Goal: Task Accomplishment & Management: Use online tool/utility

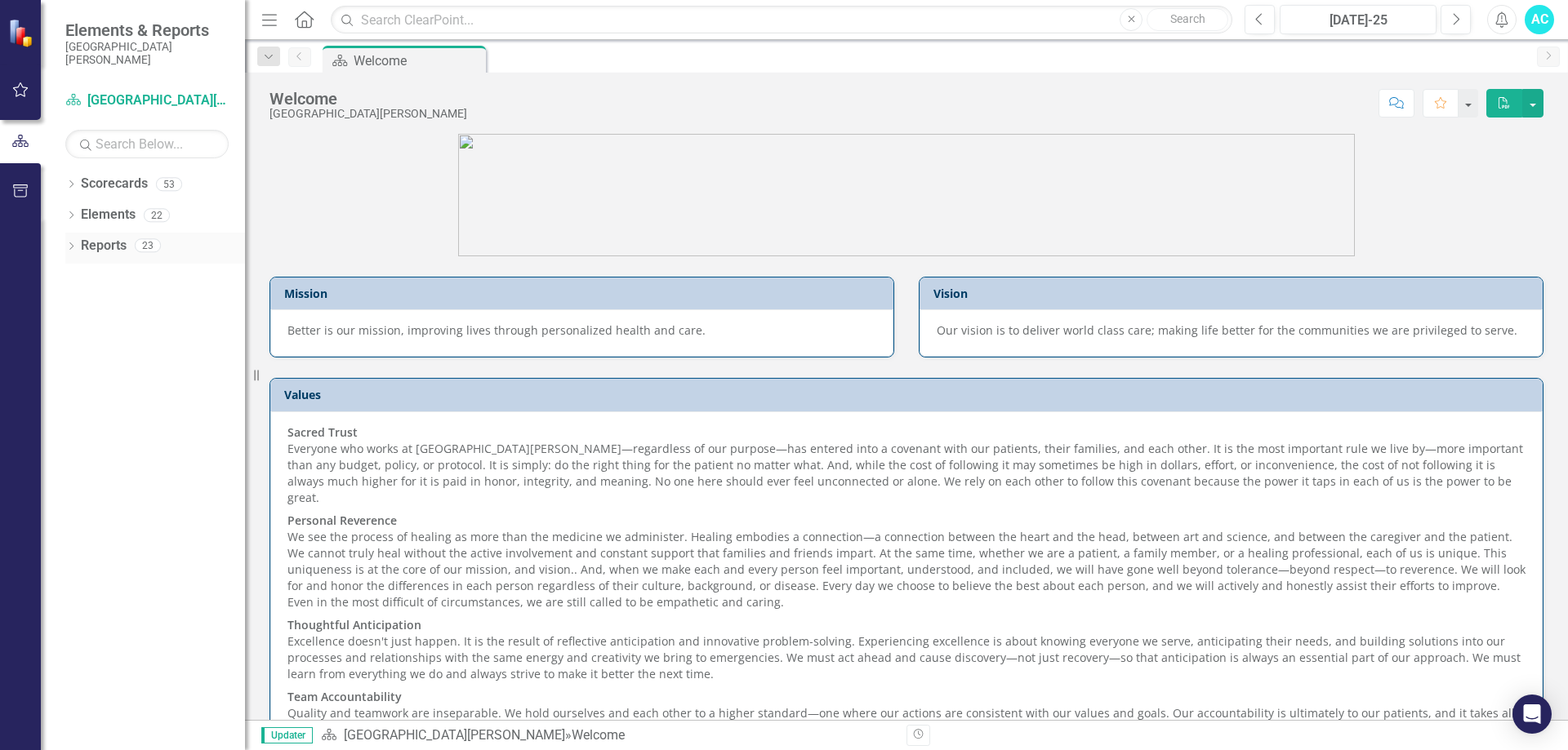
click at [70, 235] on div "Dropdown Reports 23" at bounding box center [155, 248] width 180 height 31
click at [74, 187] on icon "Dropdown" at bounding box center [71, 186] width 12 height 9
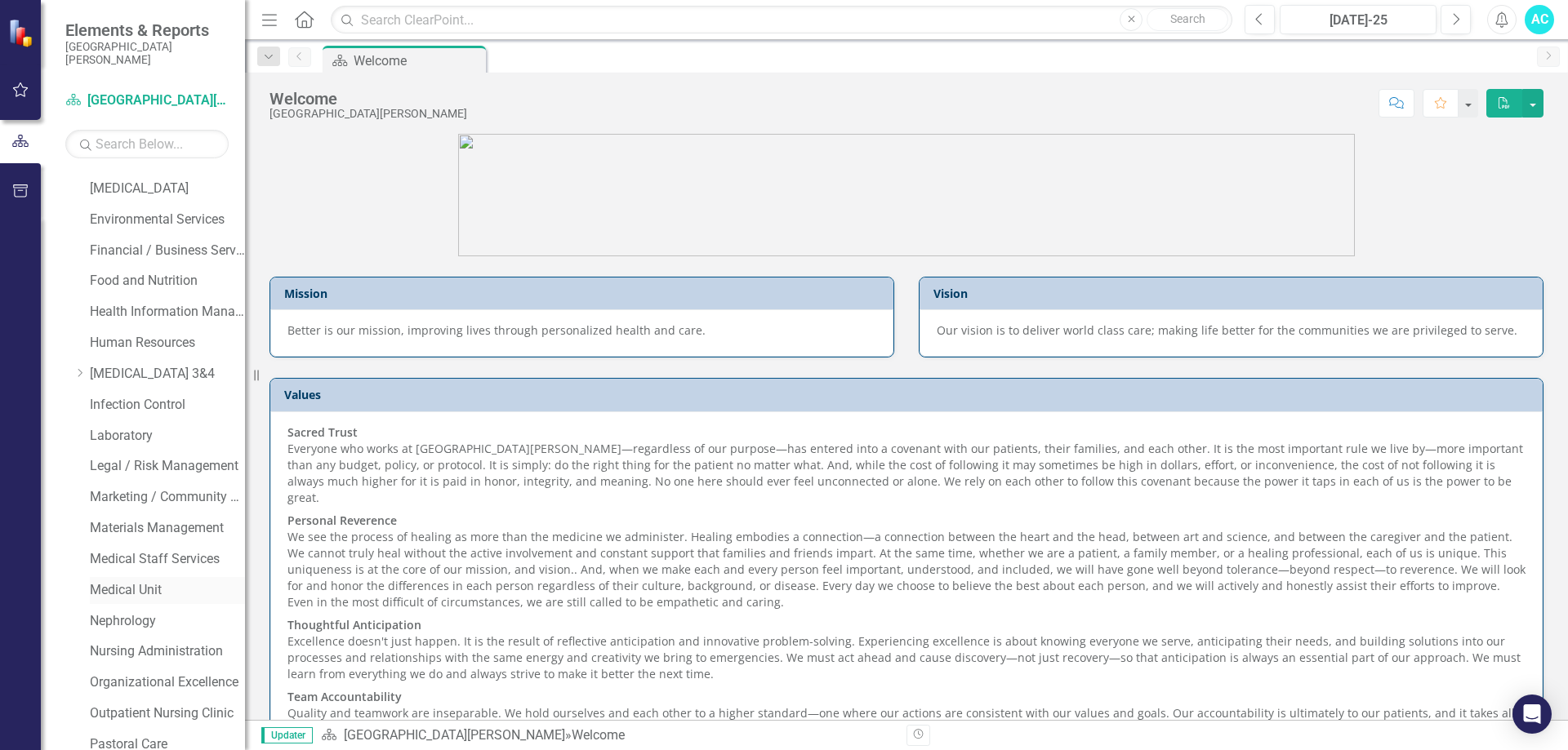
scroll to position [571, 0]
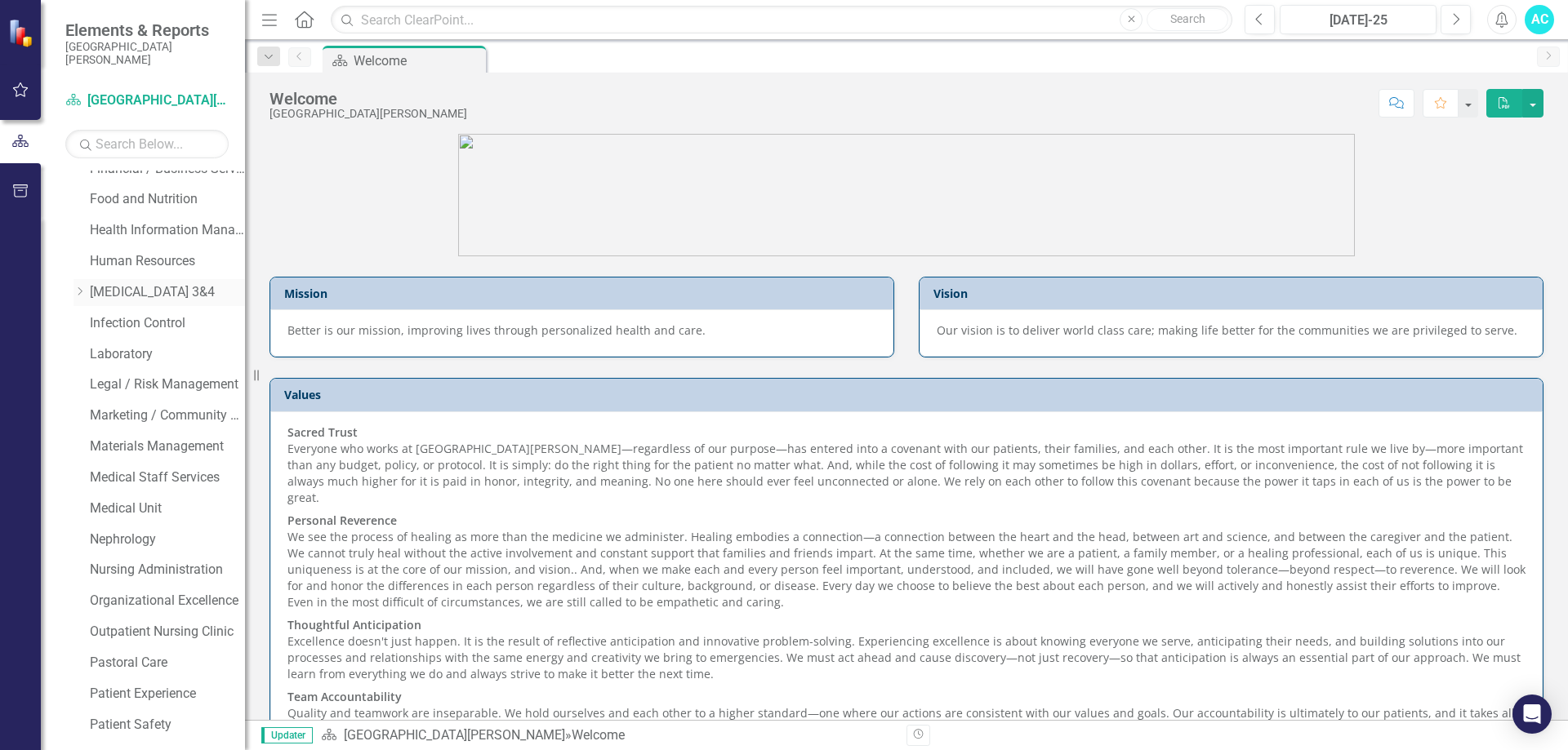
click at [110, 289] on link "[MEDICAL_DATA] 3&4" at bounding box center [167, 292] width 155 height 19
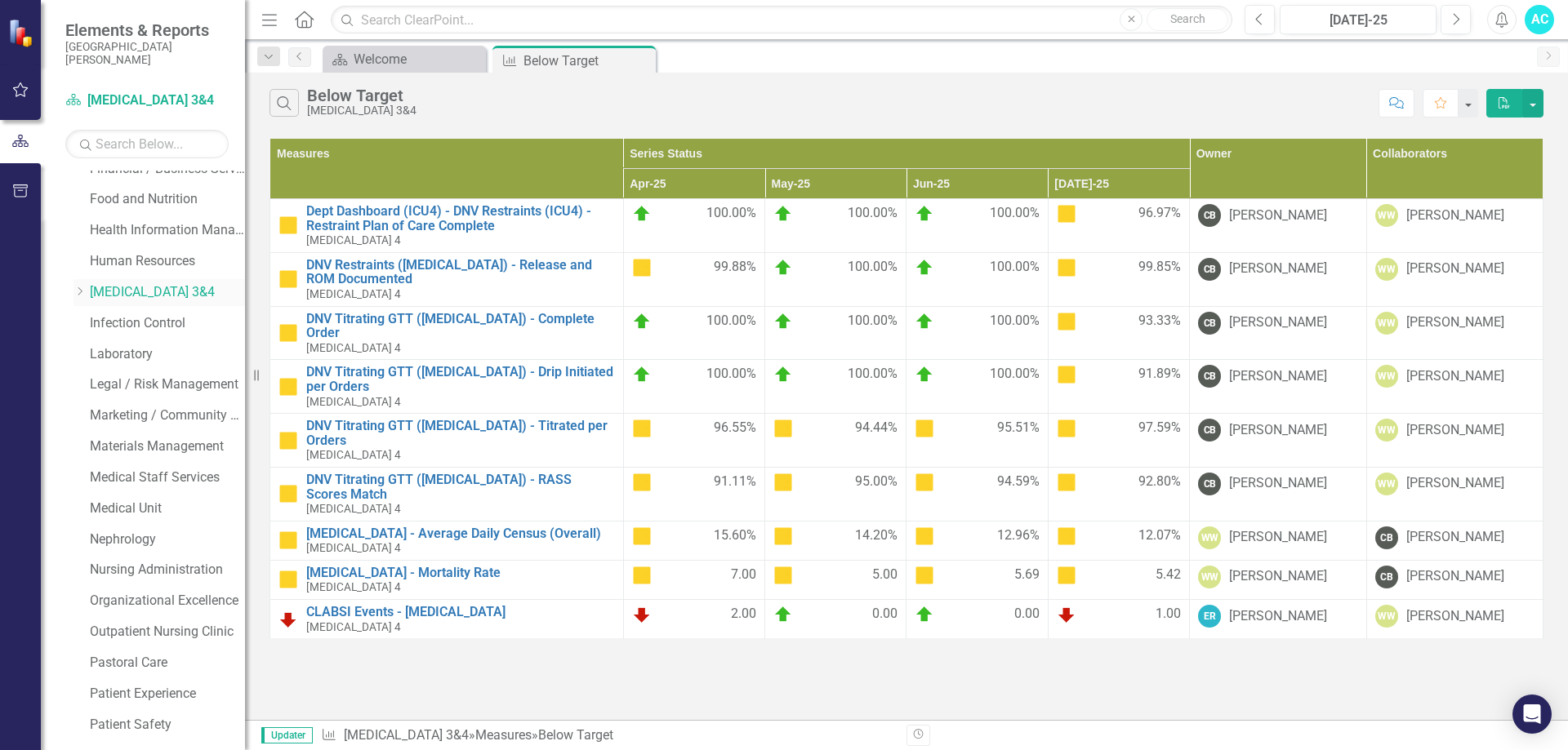
click at [85, 291] on icon "Dropdown" at bounding box center [80, 291] width 12 height 10
click at [141, 351] on link "[MEDICAL_DATA] 4" at bounding box center [175, 354] width 139 height 19
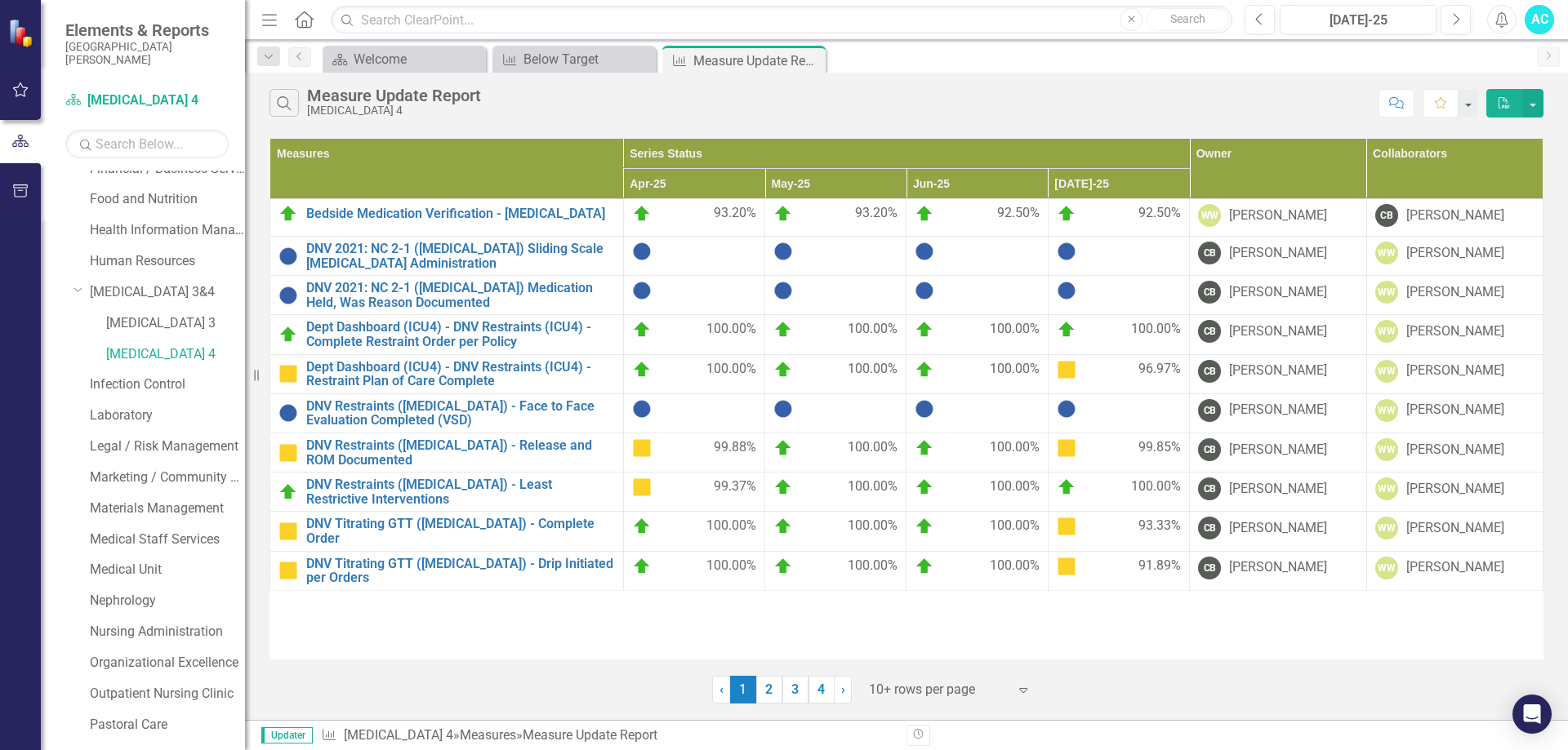
click at [989, 691] on div at bounding box center [938, 690] width 139 height 22
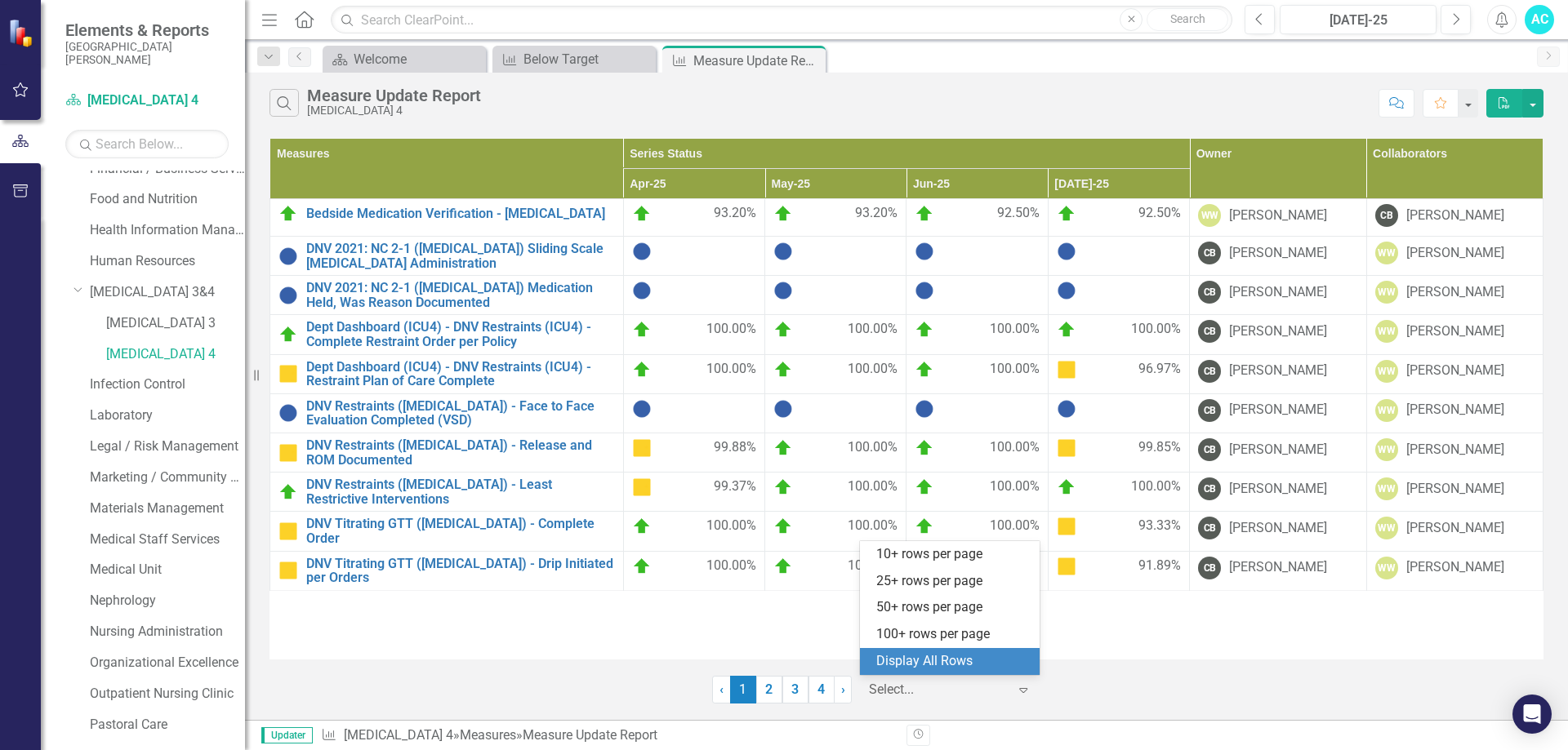
click at [938, 662] on div "Display All Rows" at bounding box center [952, 661] width 153 height 19
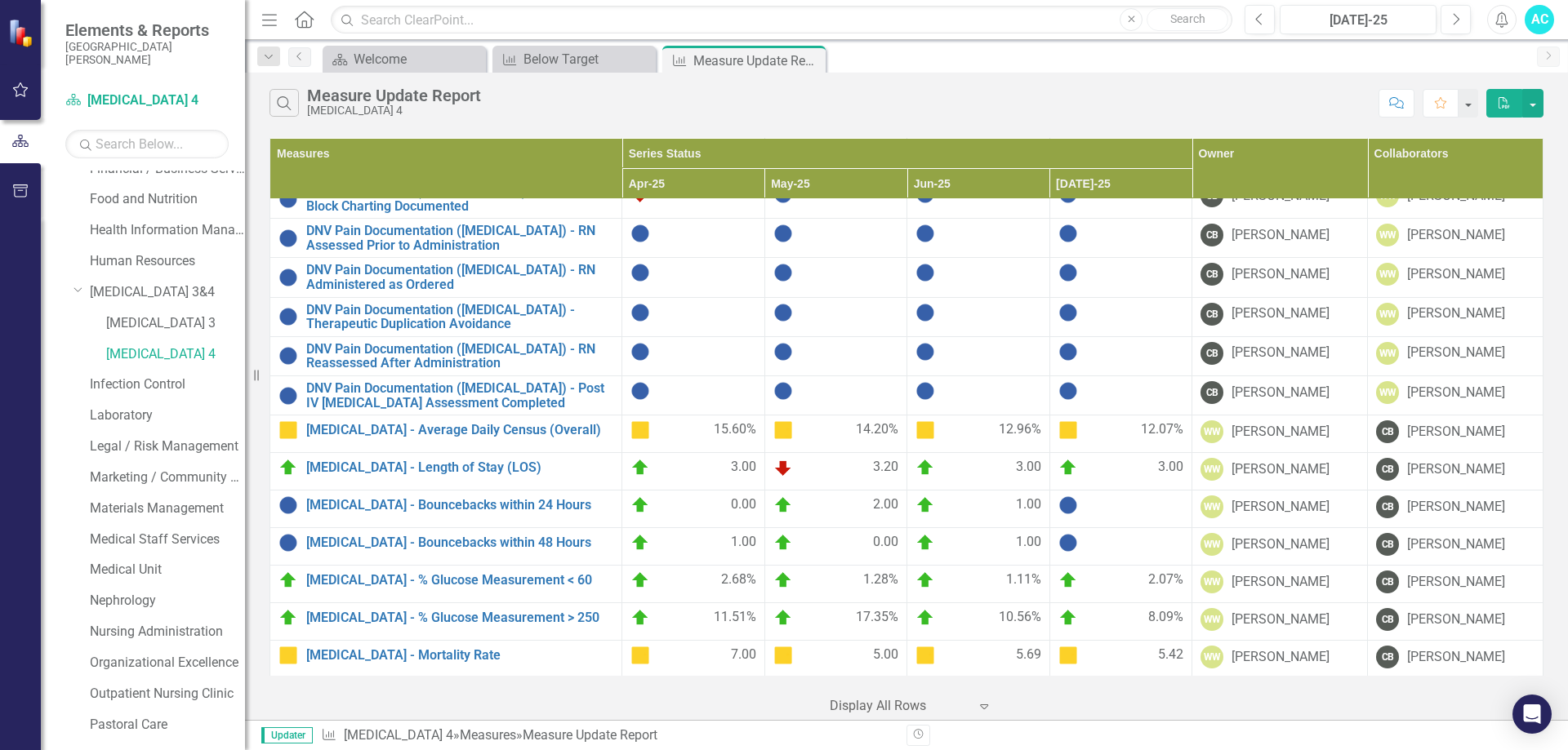
scroll to position [571, 0]
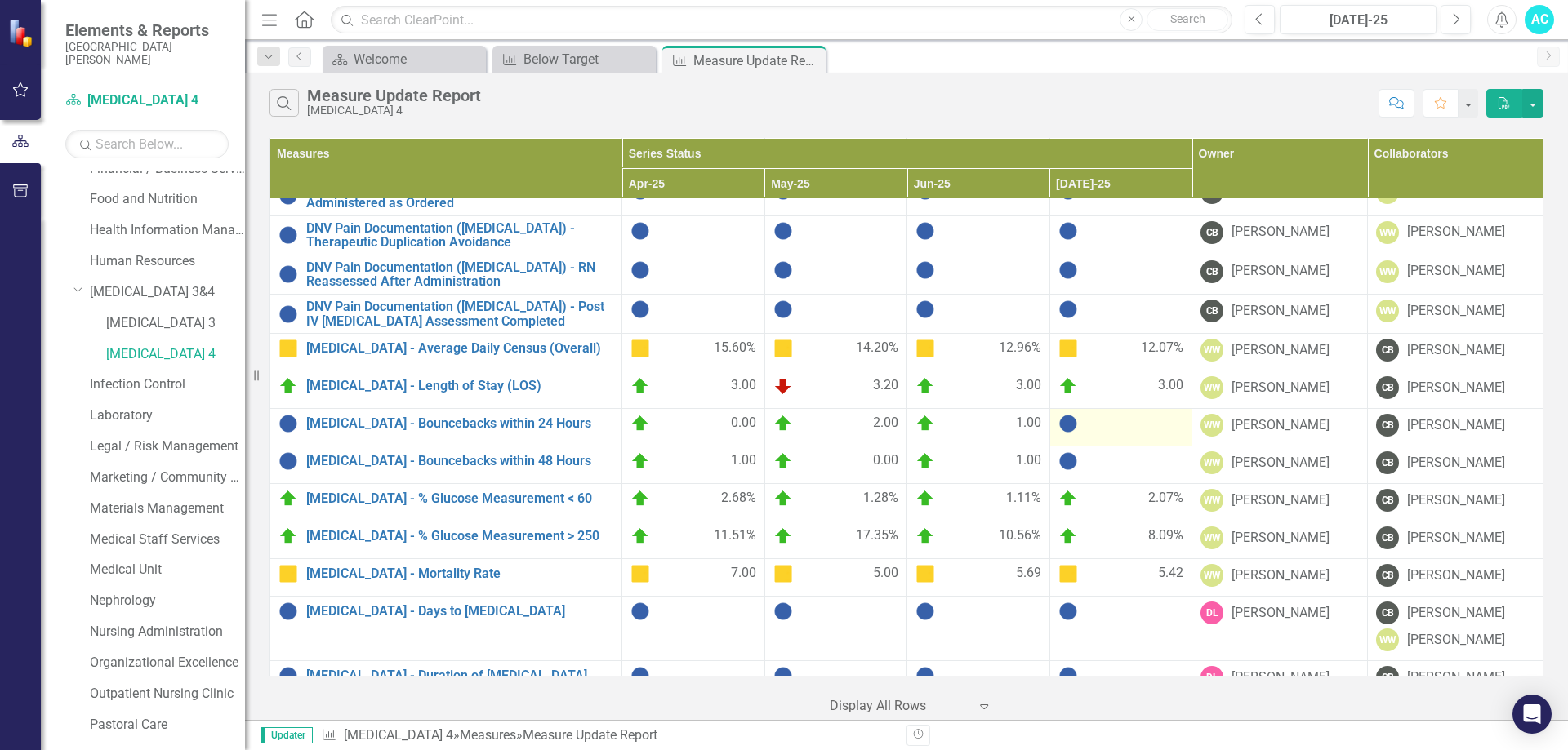
click at [1063, 415] on img at bounding box center [1068, 423] width 19 height 19
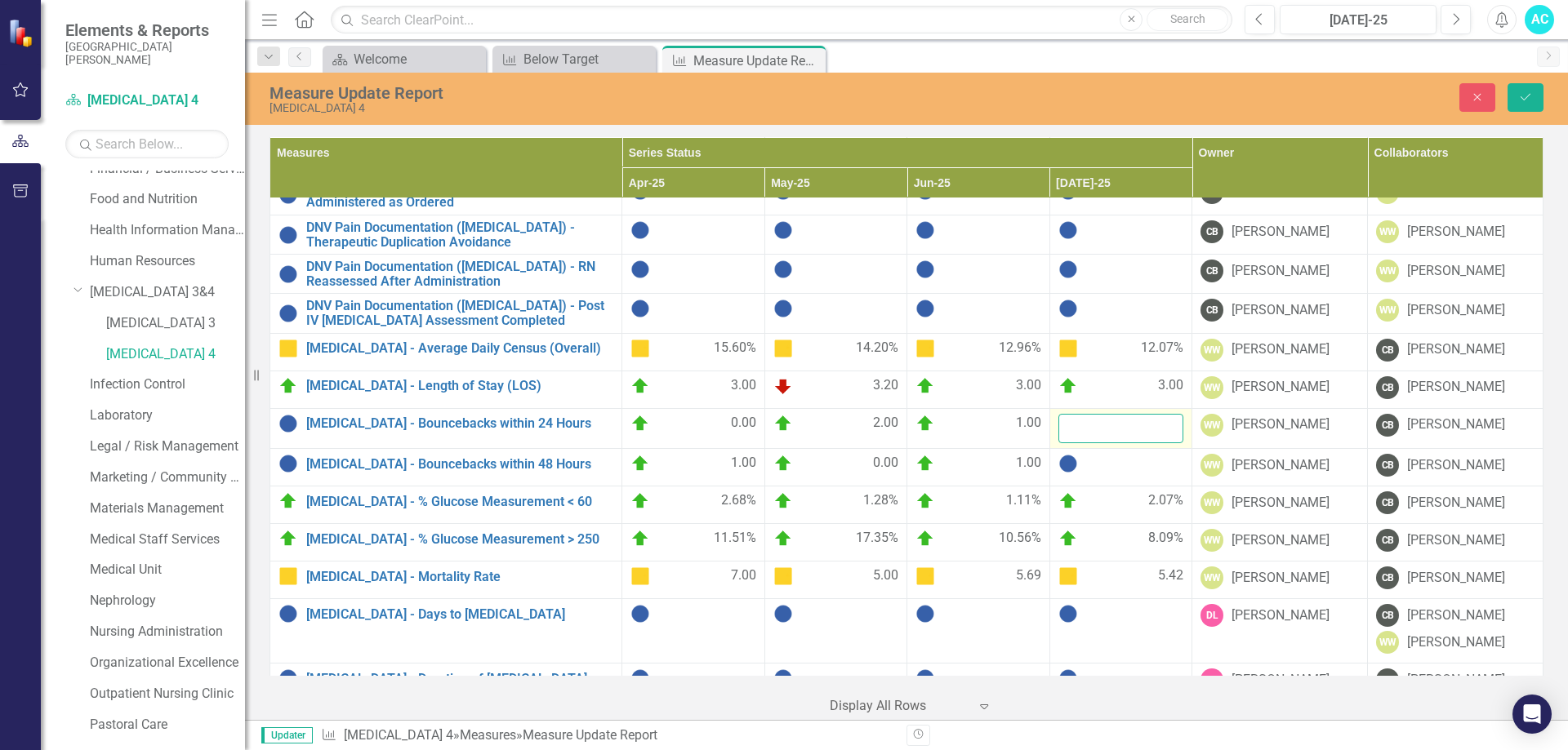
click at [1067, 424] on input "number" at bounding box center [1122, 429] width 126 height 30
type input "3"
click at [1061, 459] on img at bounding box center [1068, 464] width 19 height 19
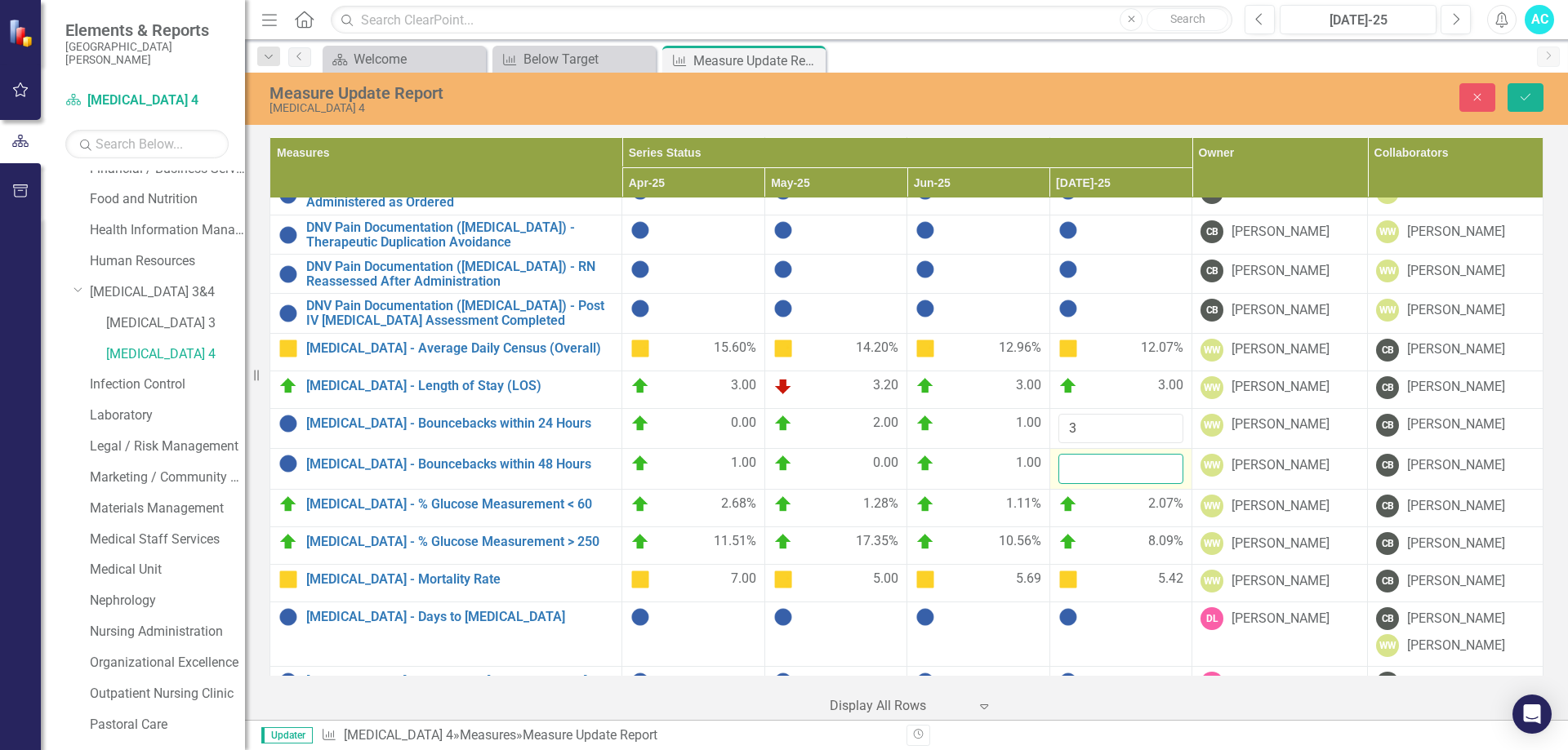
click at [1061, 459] on input "number" at bounding box center [1122, 469] width 126 height 30
type input "2"
click button "Save" at bounding box center [1525, 97] width 36 height 28
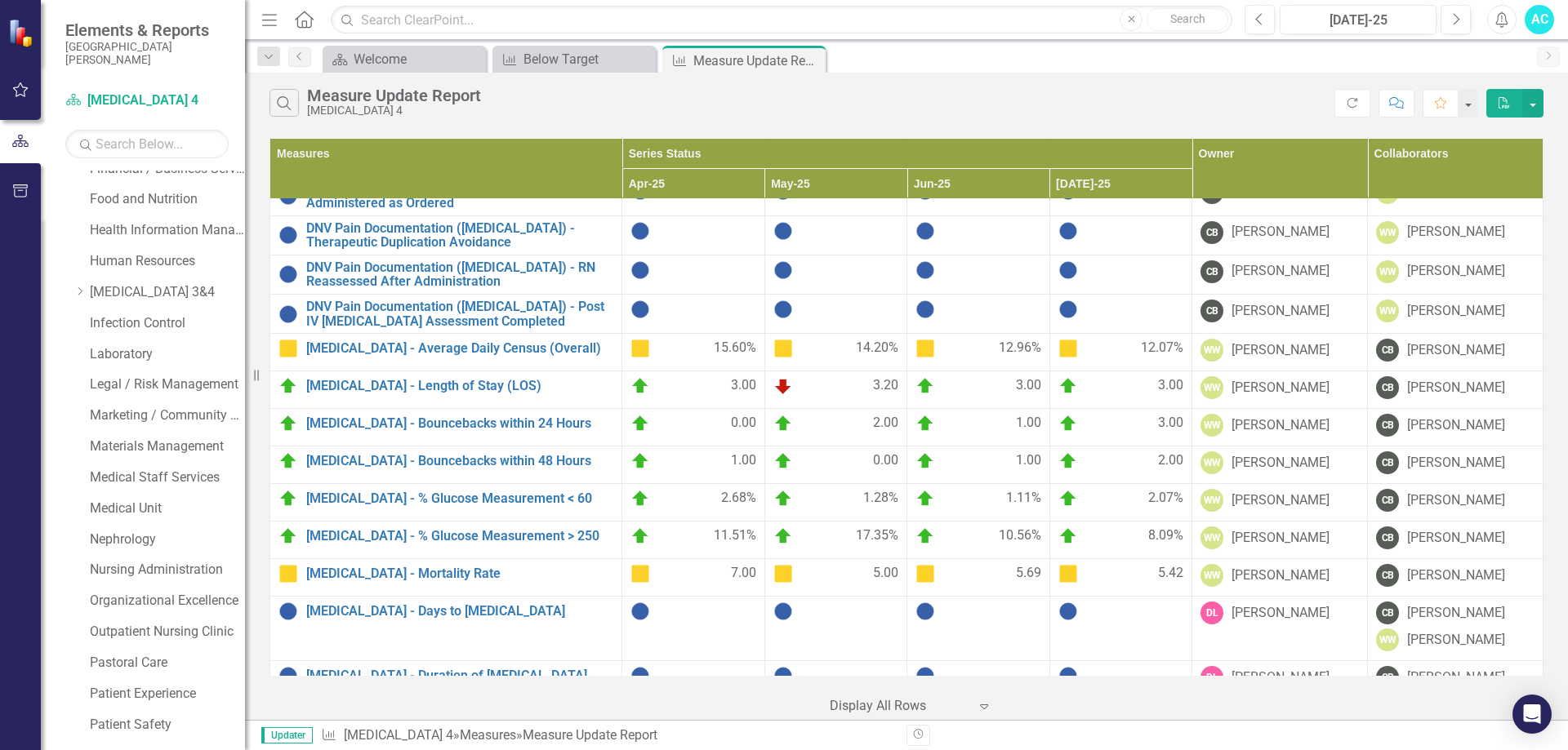
click at [1153, 342] on span "12.07%" at bounding box center [1162, 349] width 43 height 19
click at [1160, 340] on span "12.07%" at bounding box center [1162, 349] width 43 height 19
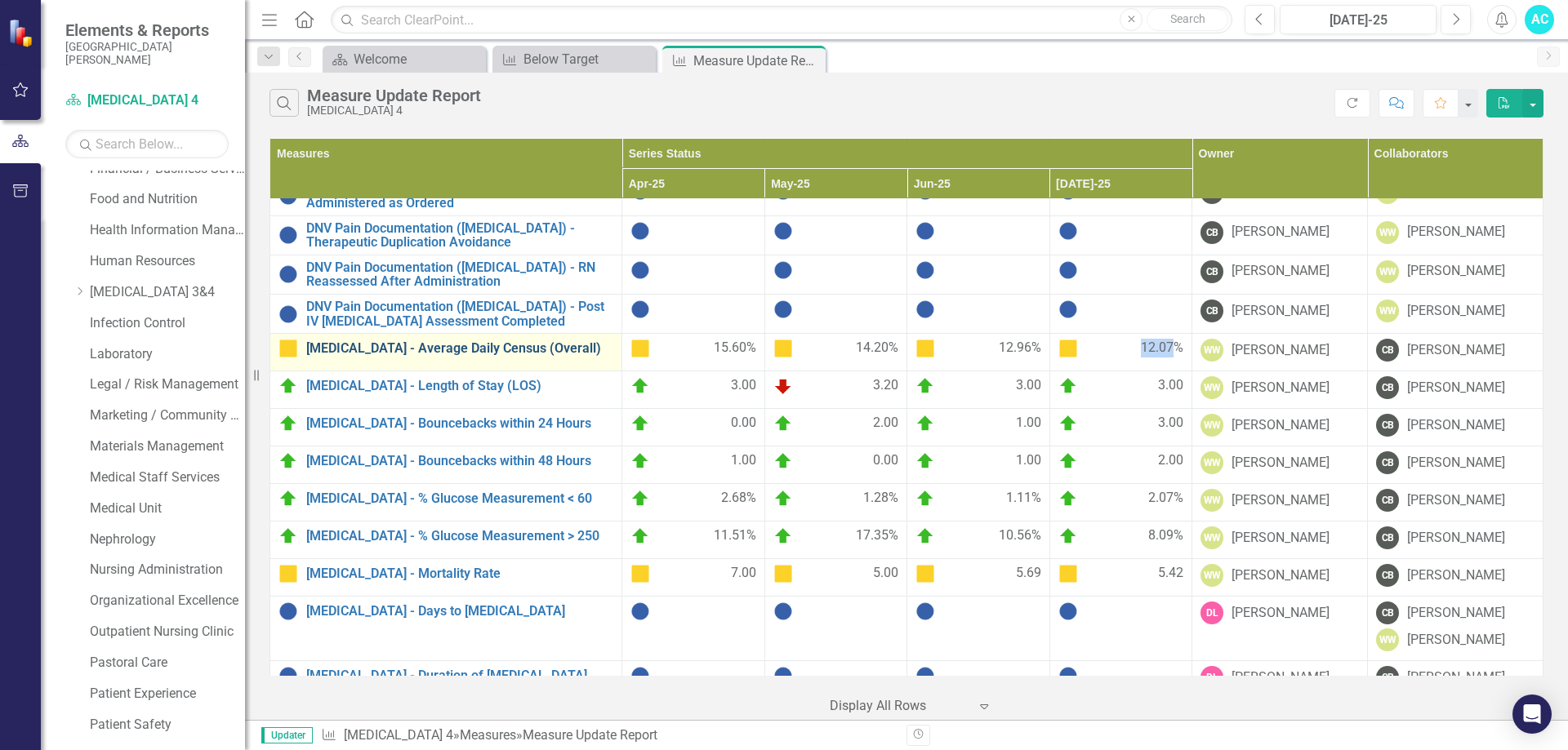
click at [474, 347] on link "[MEDICAL_DATA] - Average Daily Census (Overall)" at bounding box center [460, 348] width 307 height 15
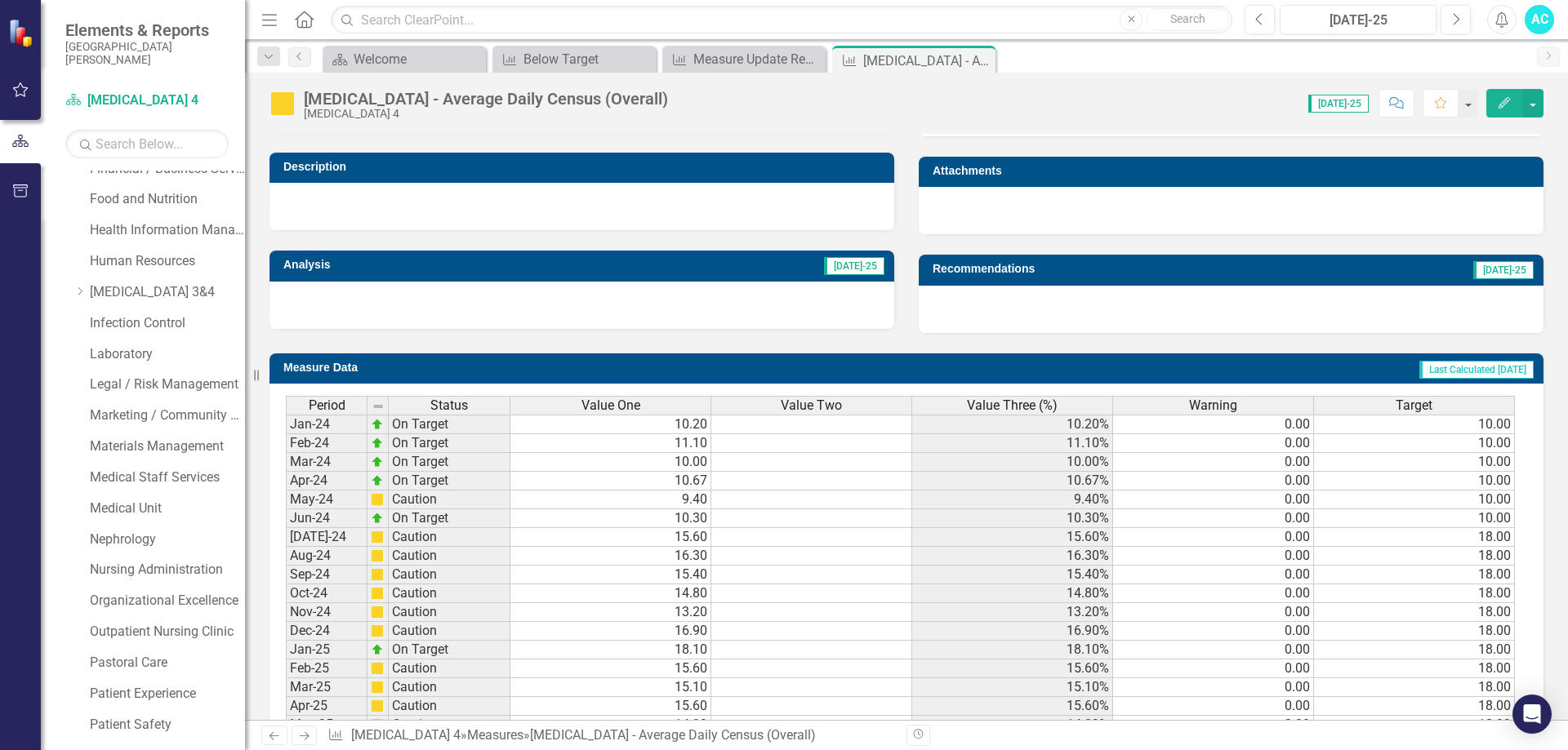
scroll to position [571, 0]
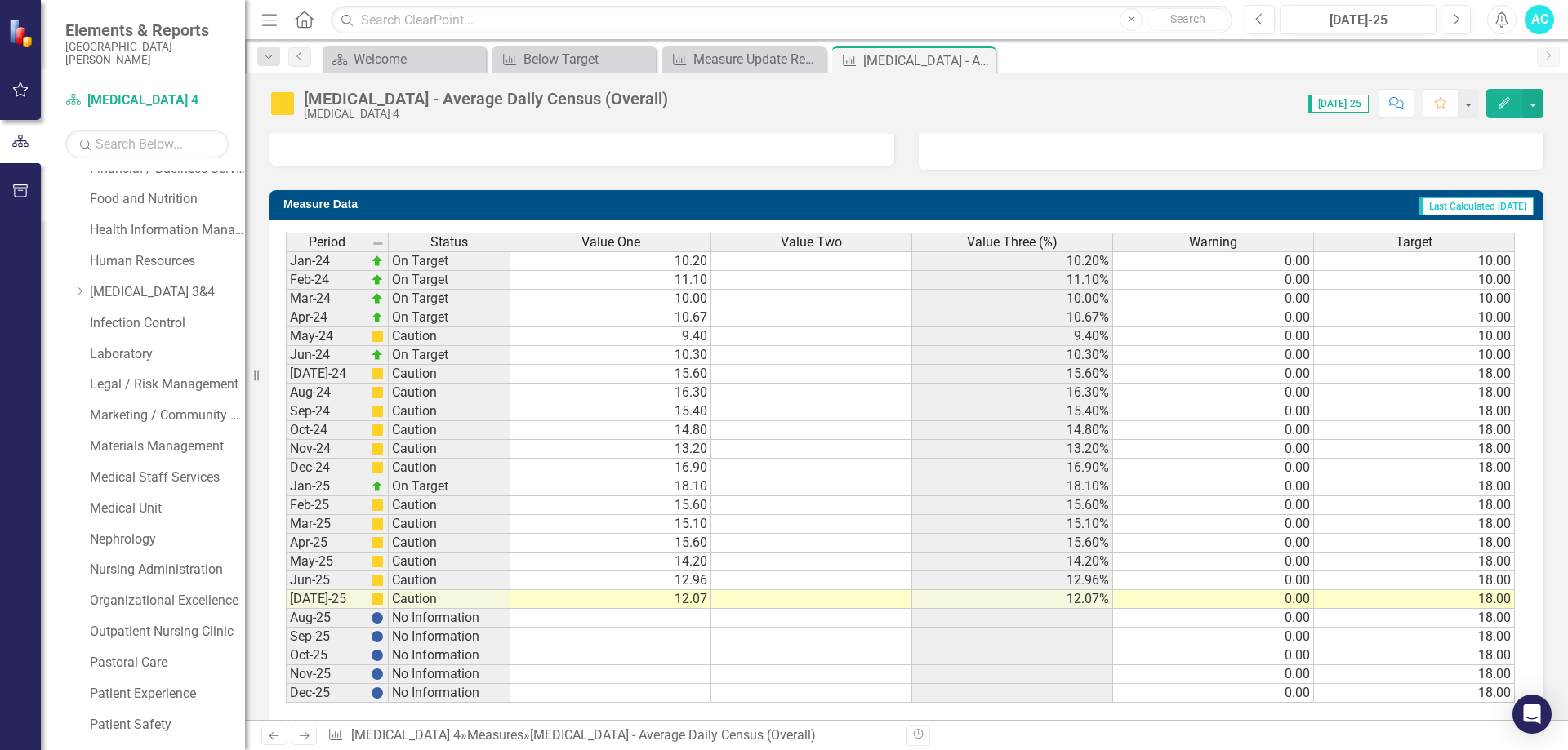
click at [695, 601] on td "12.07" at bounding box center [610, 599] width 201 height 19
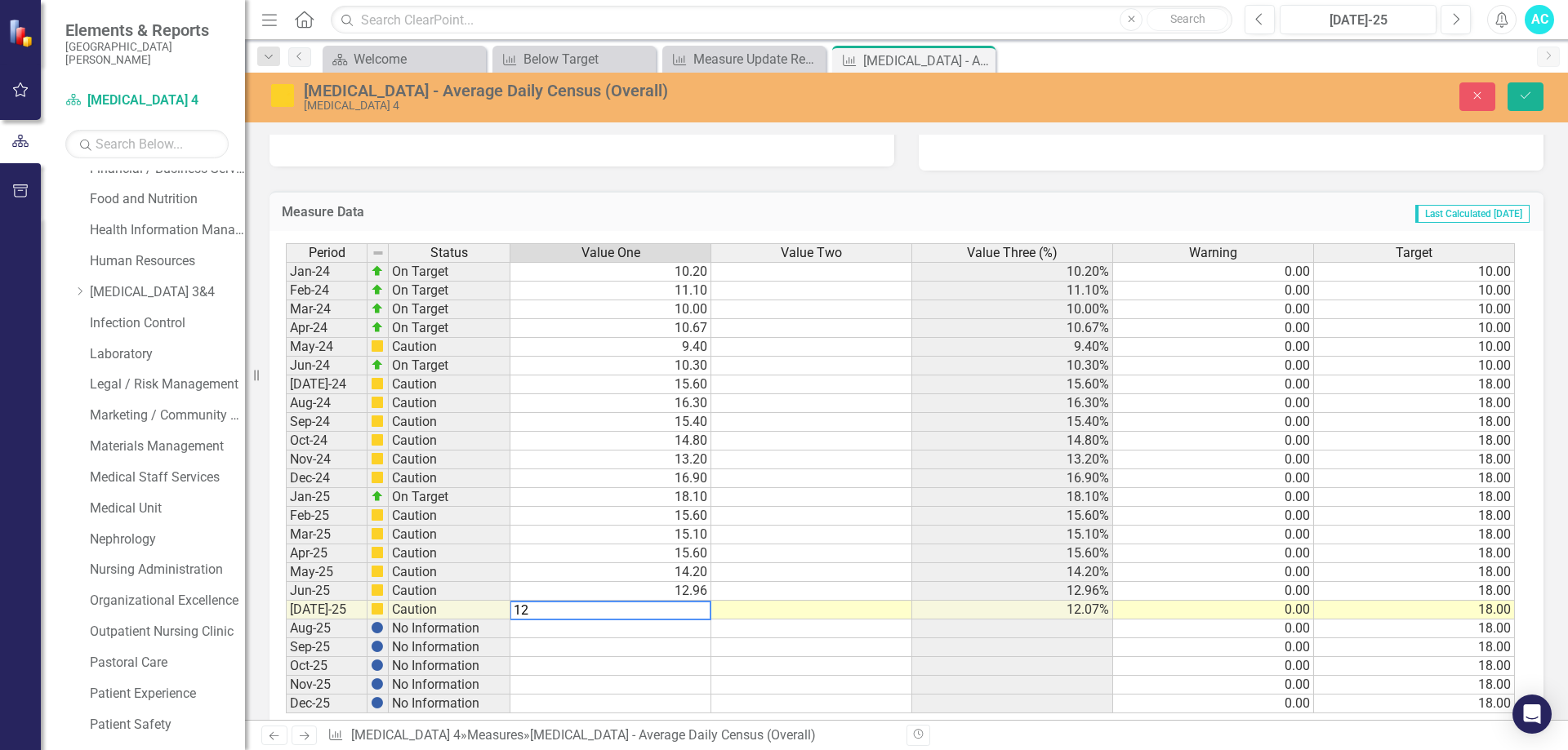
type textarea "1"
type textarea "12.71"
click at [286, 694] on div "Period Status Value One Value Two Value Three (%) Warning Target Jan-24 On Targ…" at bounding box center [286, 478] width 0 height 470
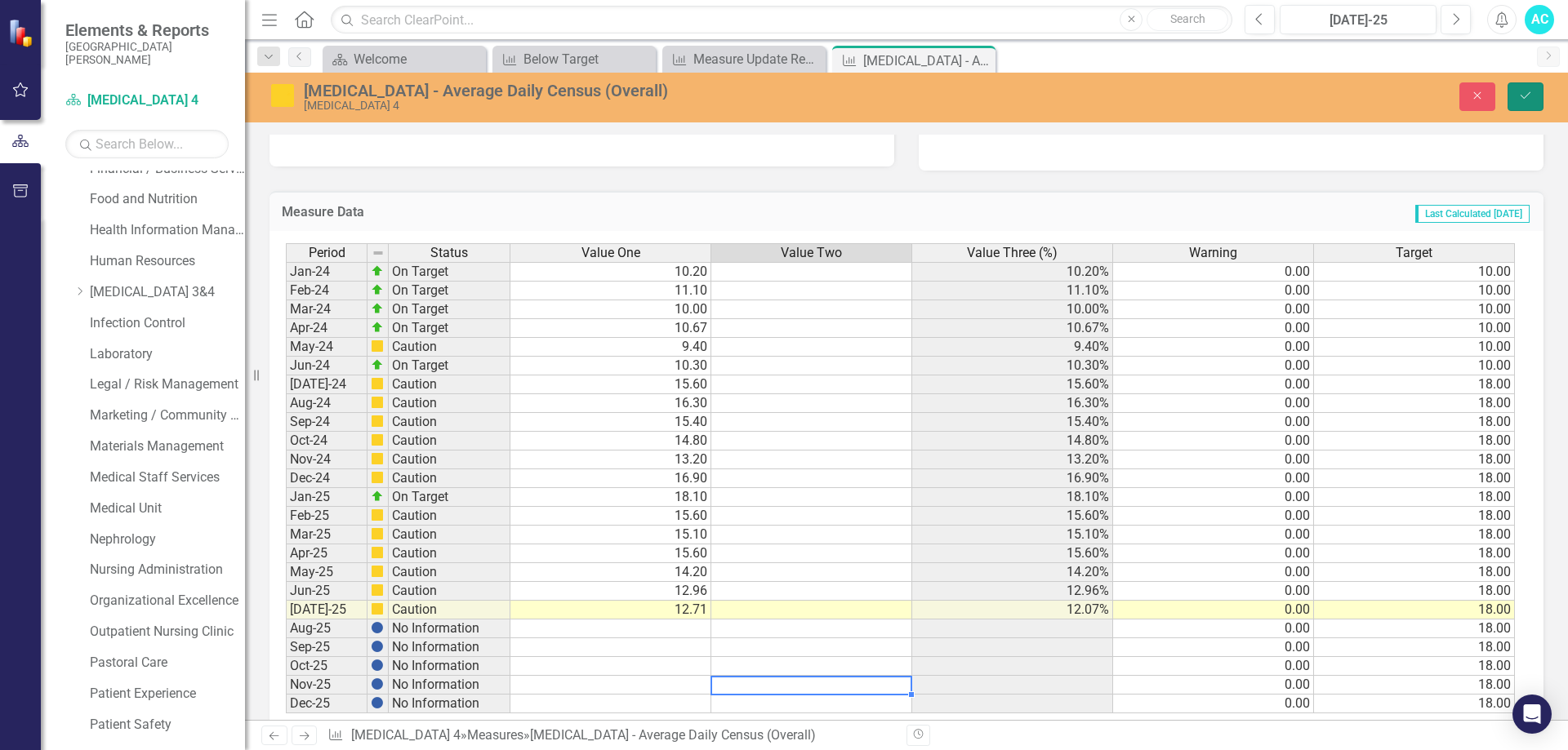
click at [1541, 95] on button "Save" at bounding box center [1525, 97] width 36 height 28
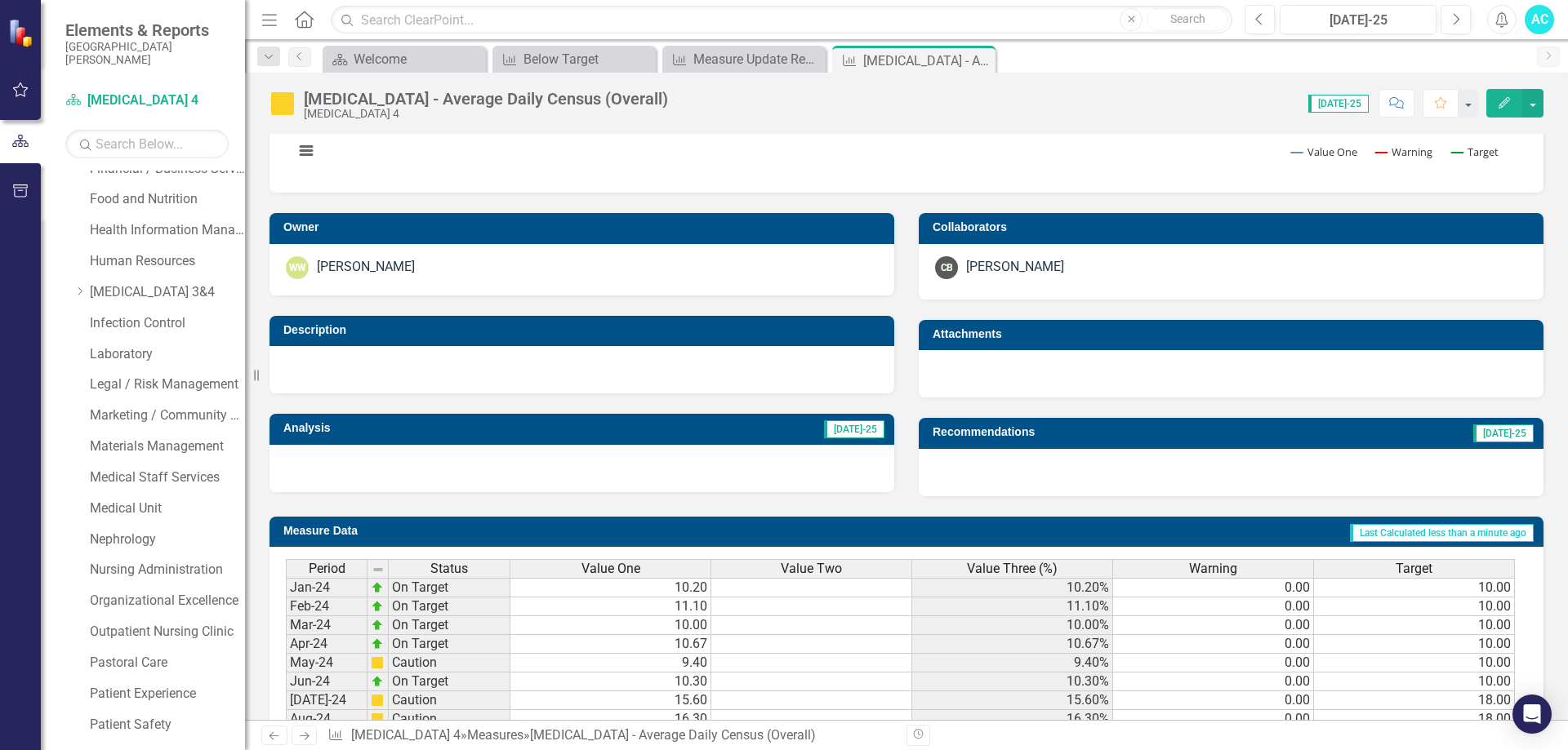
scroll to position [0, 0]
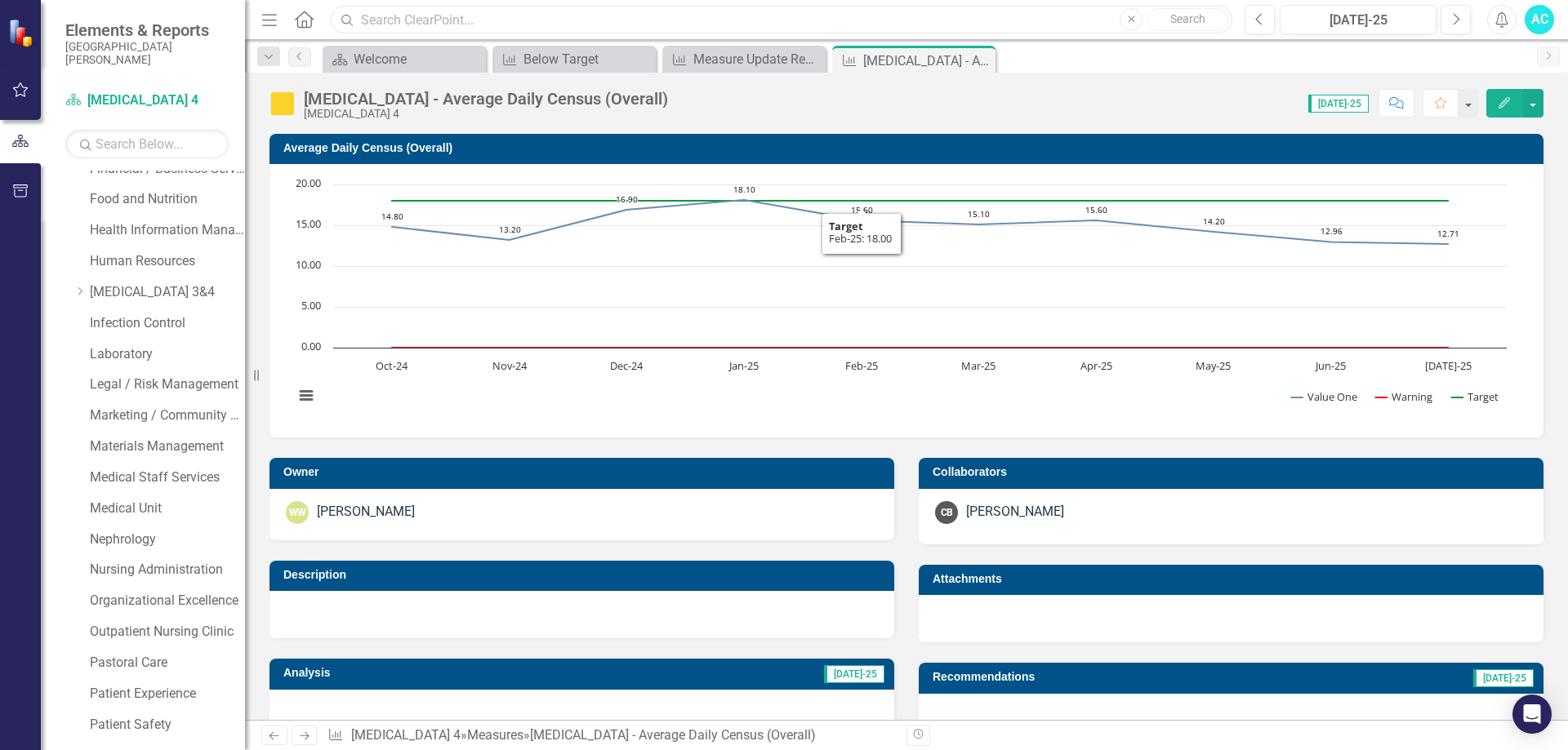
click at [439, 19] on input "text" at bounding box center [781, 19] width 902 height 28
click at [105, 147] on input "text" at bounding box center [147, 144] width 163 height 28
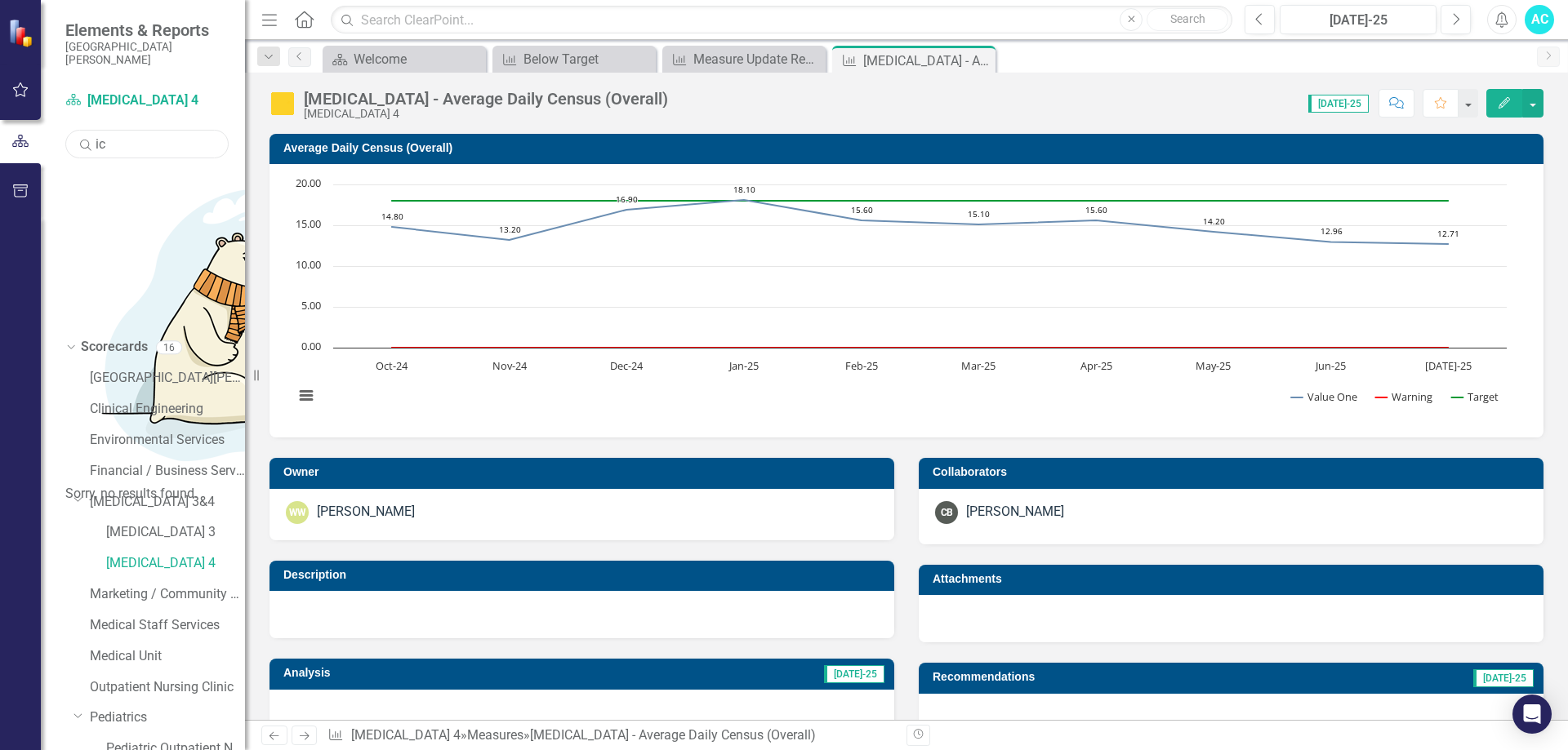
type input "i"
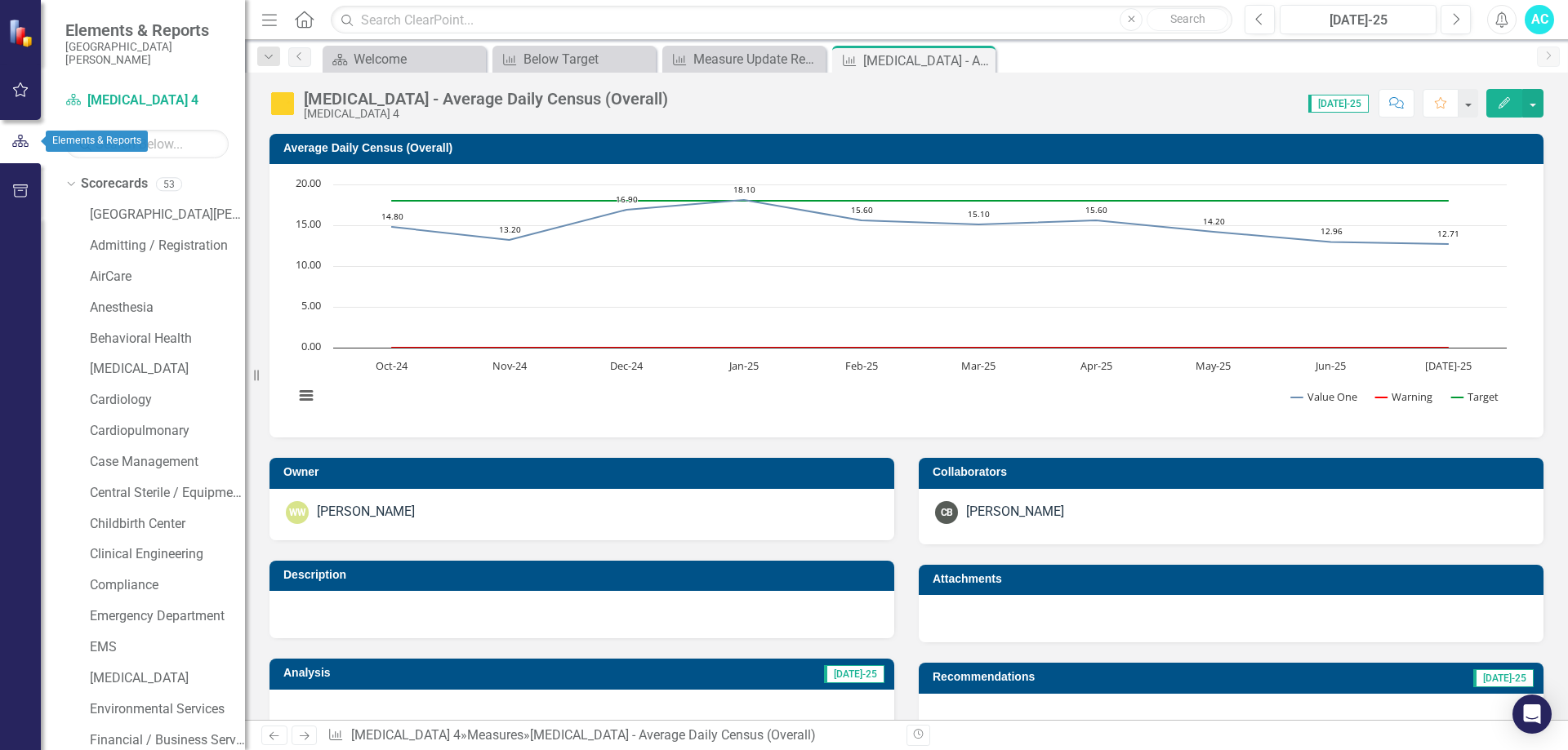
click at [19, 183] on button "button" at bounding box center [20, 191] width 36 height 35
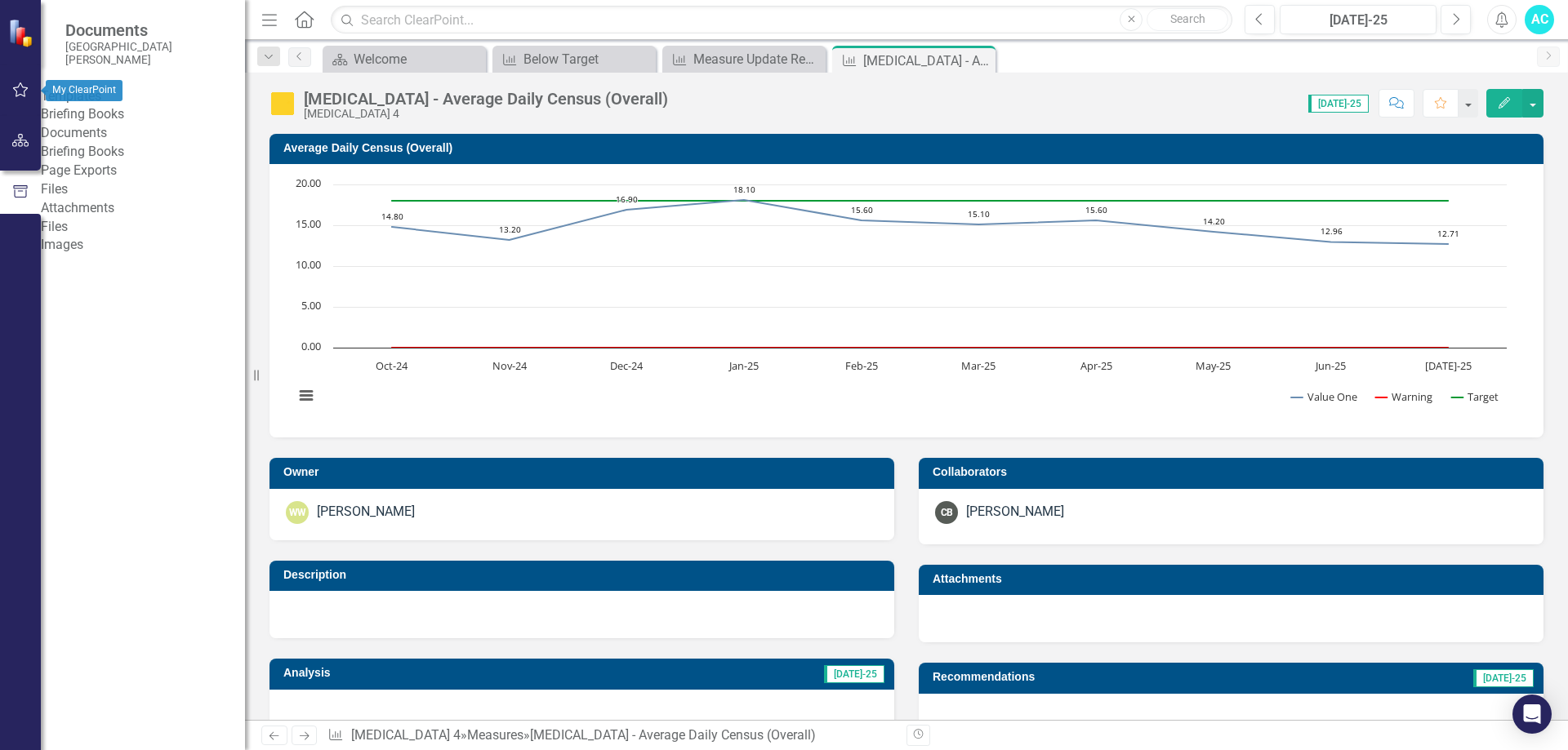
click at [15, 144] on icon "button" at bounding box center [20, 140] width 17 height 13
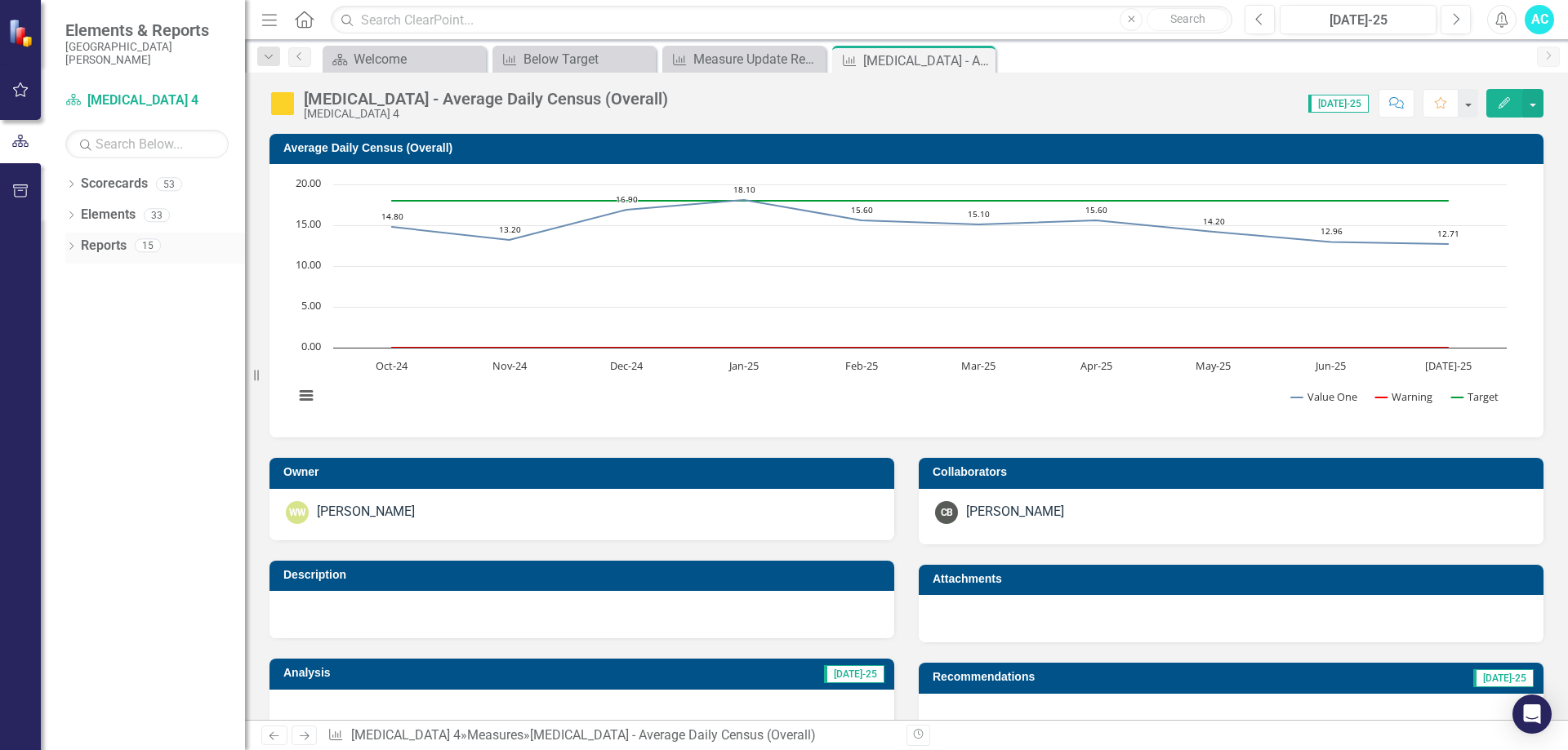
click at [74, 249] on icon "Dropdown" at bounding box center [71, 248] width 12 height 9
click at [82, 276] on icon "Dropdown" at bounding box center [78, 276] width 12 height 9
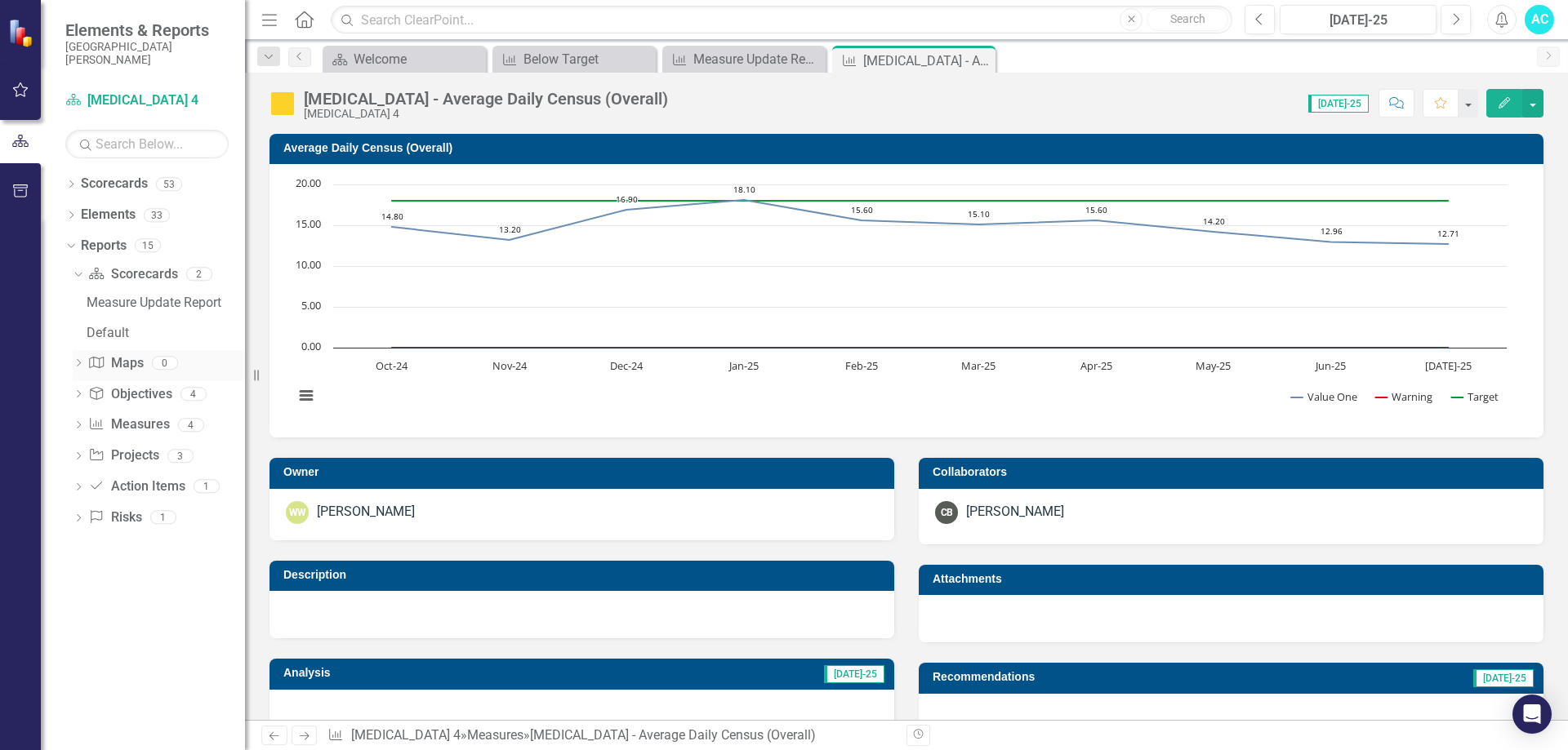
click at [82, 360] on icon "Dropdown" at bounding box center [78, 365] width 12 height 9
click at [79, 333] on icon "Dropdown" at bounding box center [78, 335] width 12 height 9
click at [77, 484] on icon "Dropdown" at bounding box center [78, 487] width 12 height 9
click at [82, 516] on icon "Dropdown" at bounding box center [78, 518] width 12 height 9
click at [78, 513] on div "Dropdown" at bounding box center [78, 519] width 12 height 14
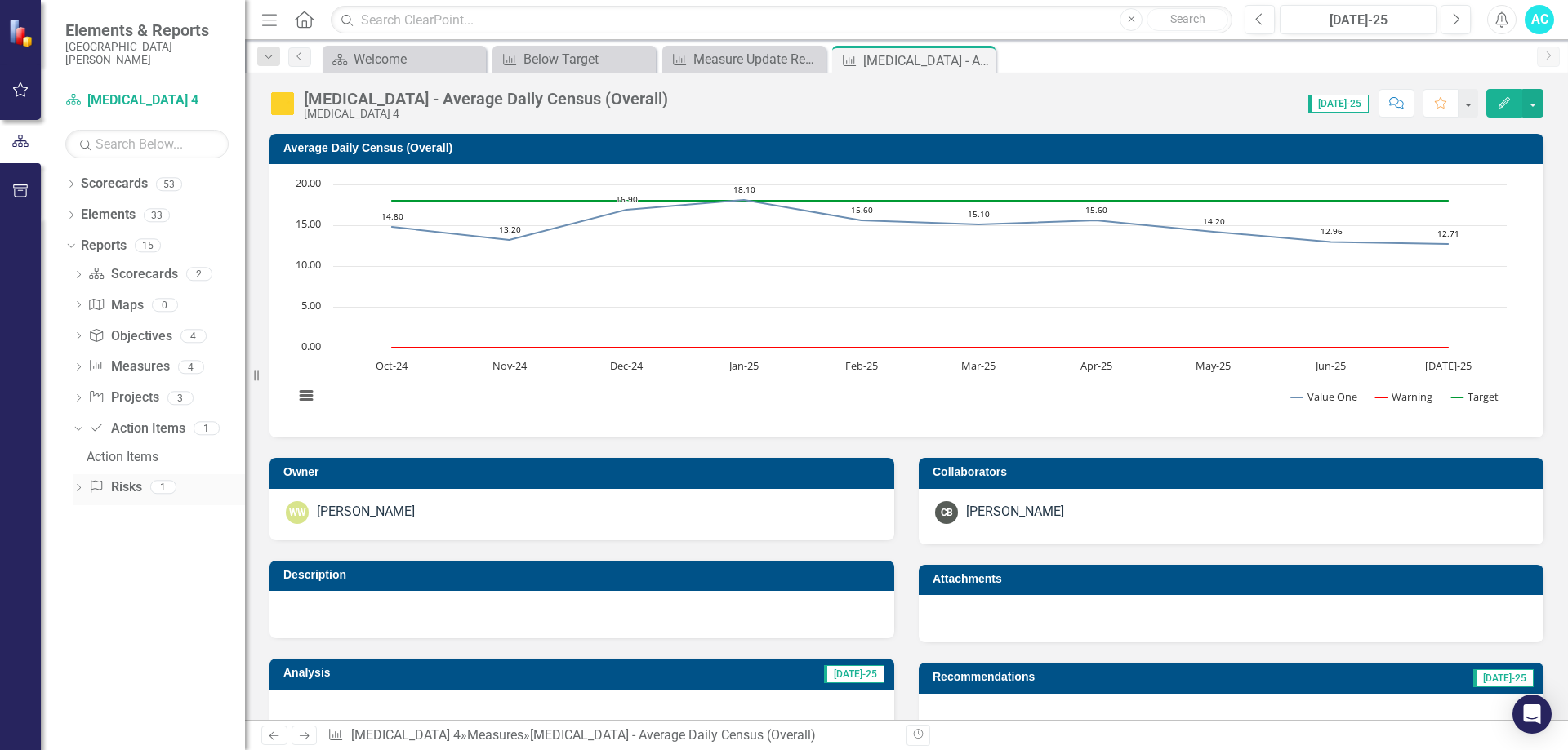
click at [74, 485] on icon "Dropdown" at bounding box center [78, 490] width 12 height 9
click at [73, 181] on div "Dropdown" at bounding box center [71, 187] width 12 height 14
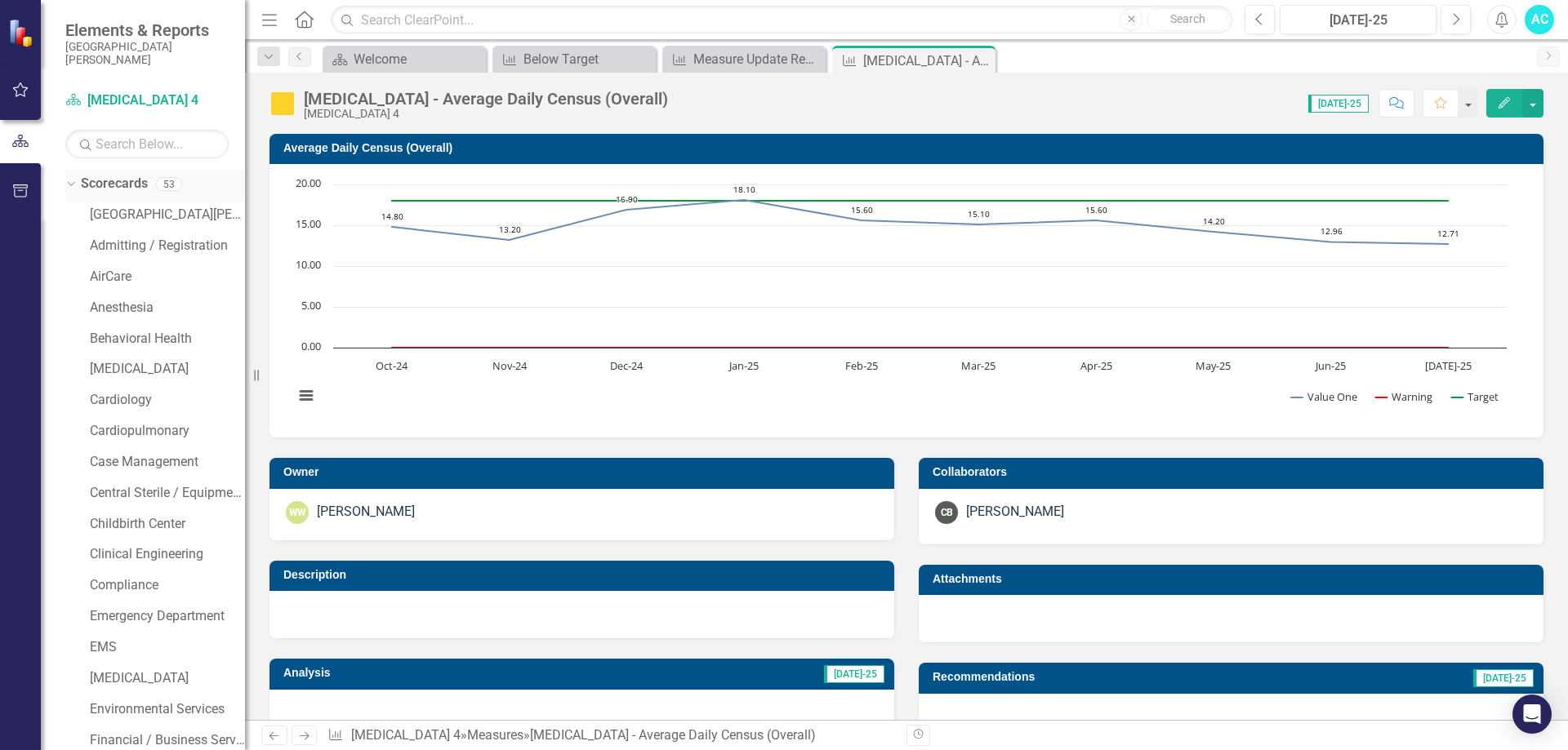
click at [77, 183] on div "Dropdown" at bounding box center [71, 186] width 12 height 8
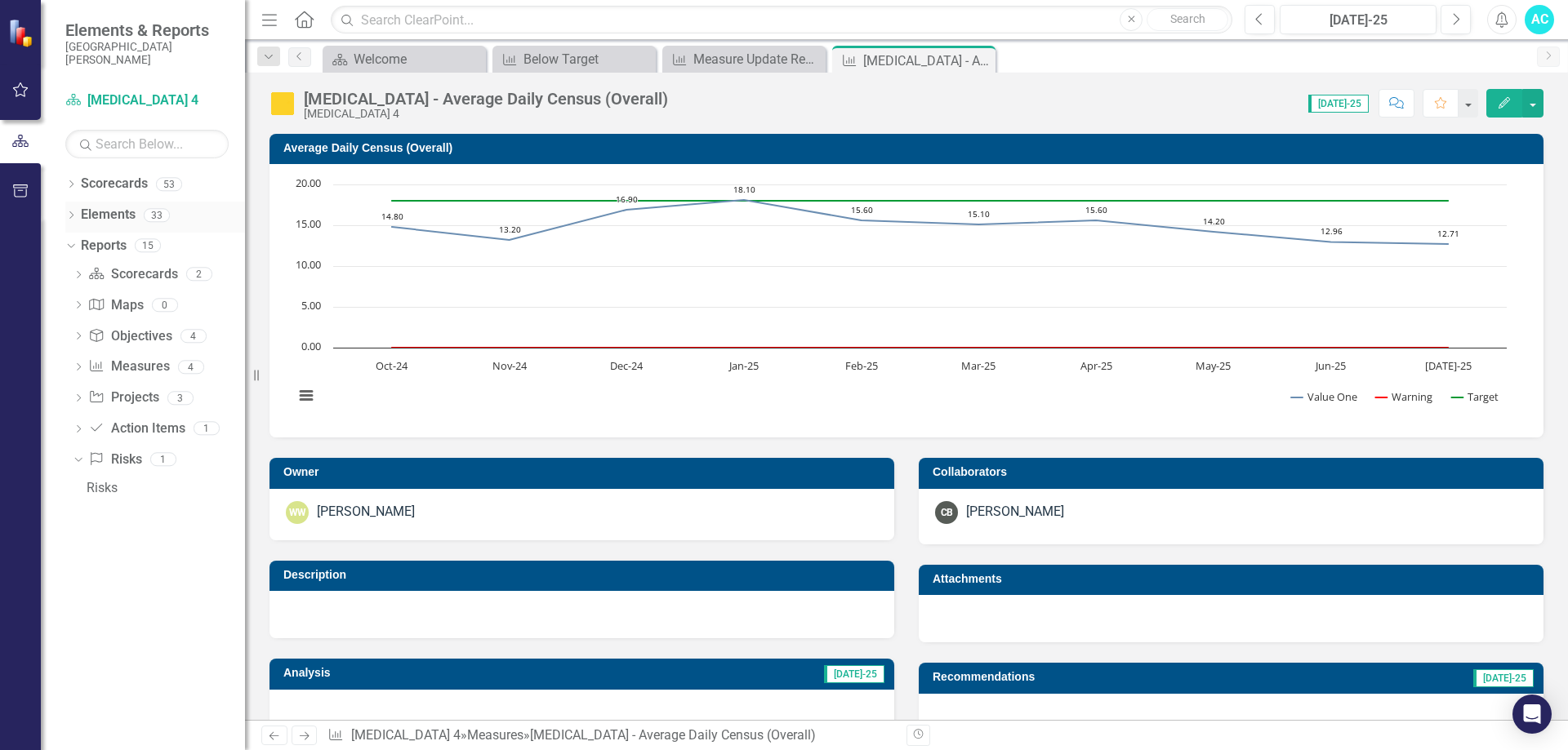
click at [70, 214] on icon "Dropdown" at bounding box center [71, 217] width 12 height 9
click at [69, 186] on icon "Dropdown" at bounding box center [71, 186] width 12 height 9
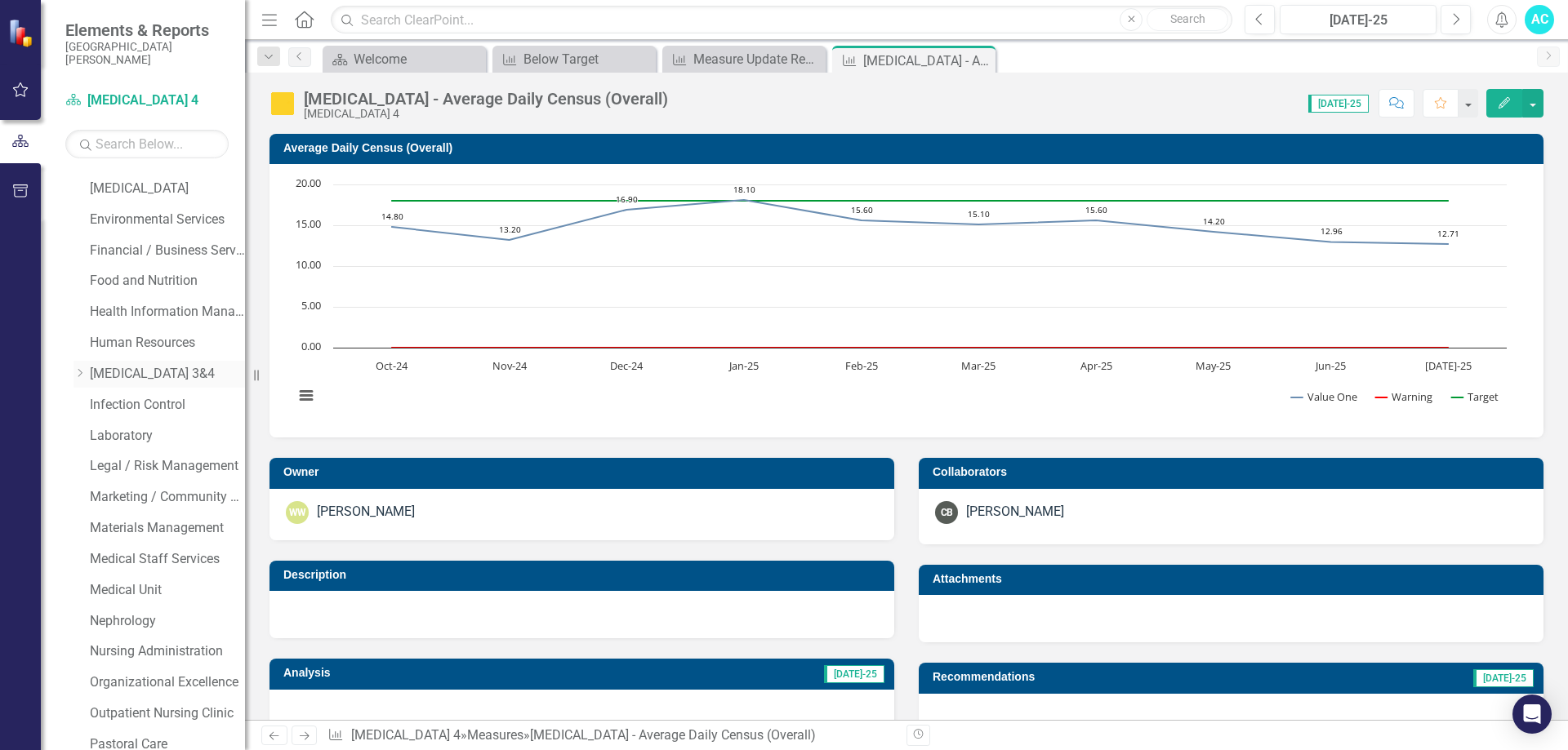
scroll to position [408, 0]
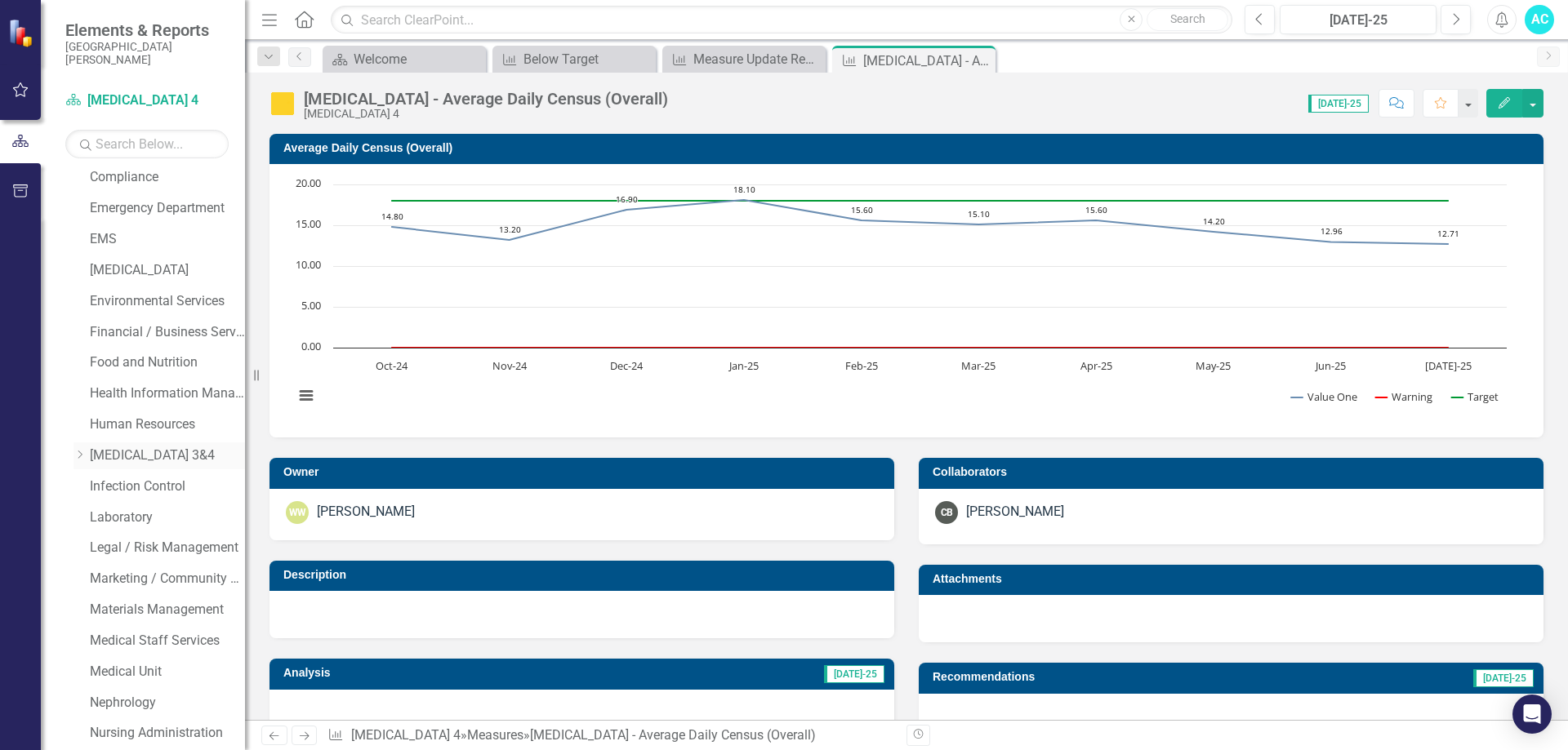
click at [80, 451] on icon "Dropdown" at bounding box center [80, 454] width 12 height 10
click at [455, 15] on input "text" at bounding box center [781, 19] width 902 height 28
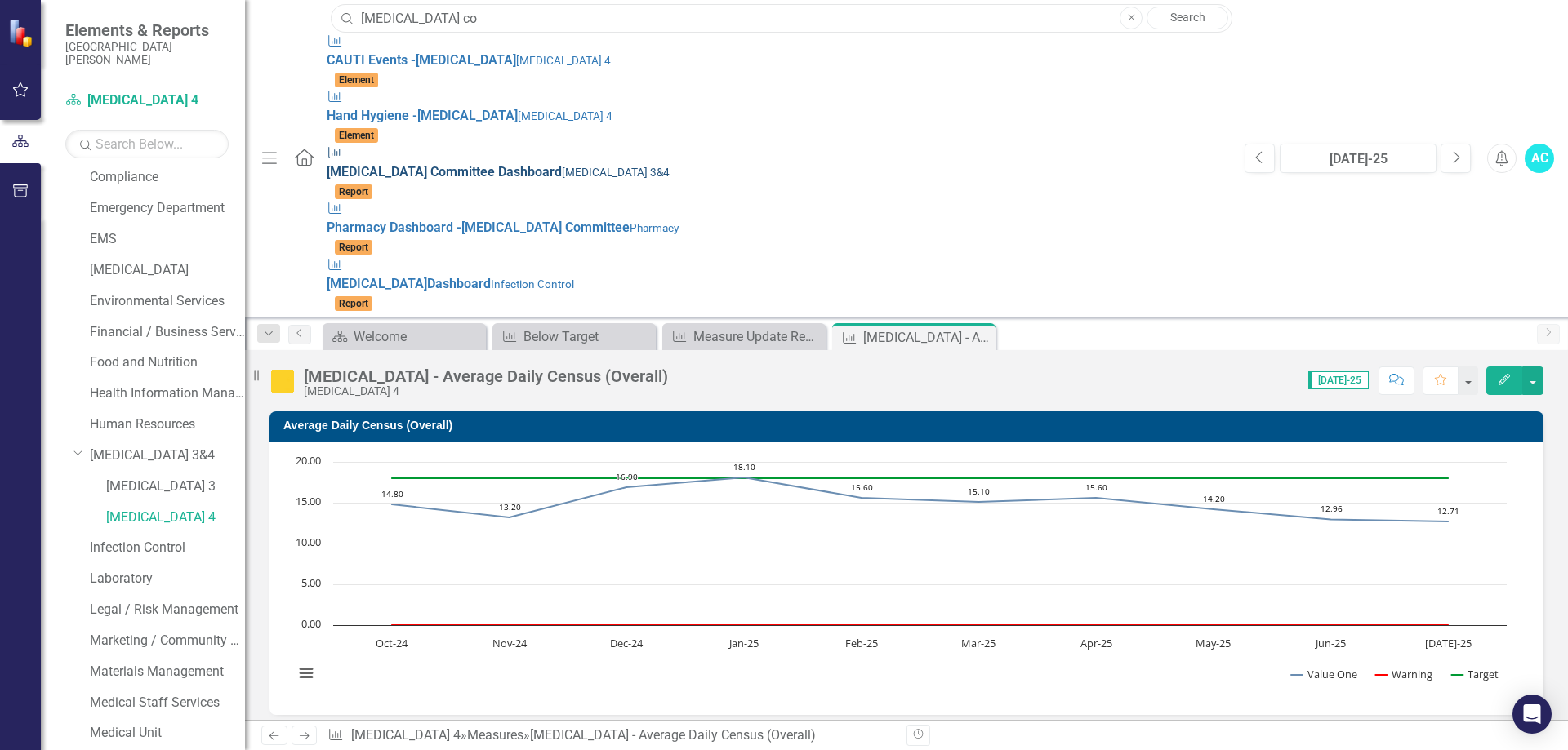
type input "[MEDICAL_DATA] co"
click at [561, 144] on div "Measure [MEDICAL_DATA] Co mmittee Dashboard [MEDICAL_DATA] 3&4" at bounding box center [778, 163] width 902 height 37
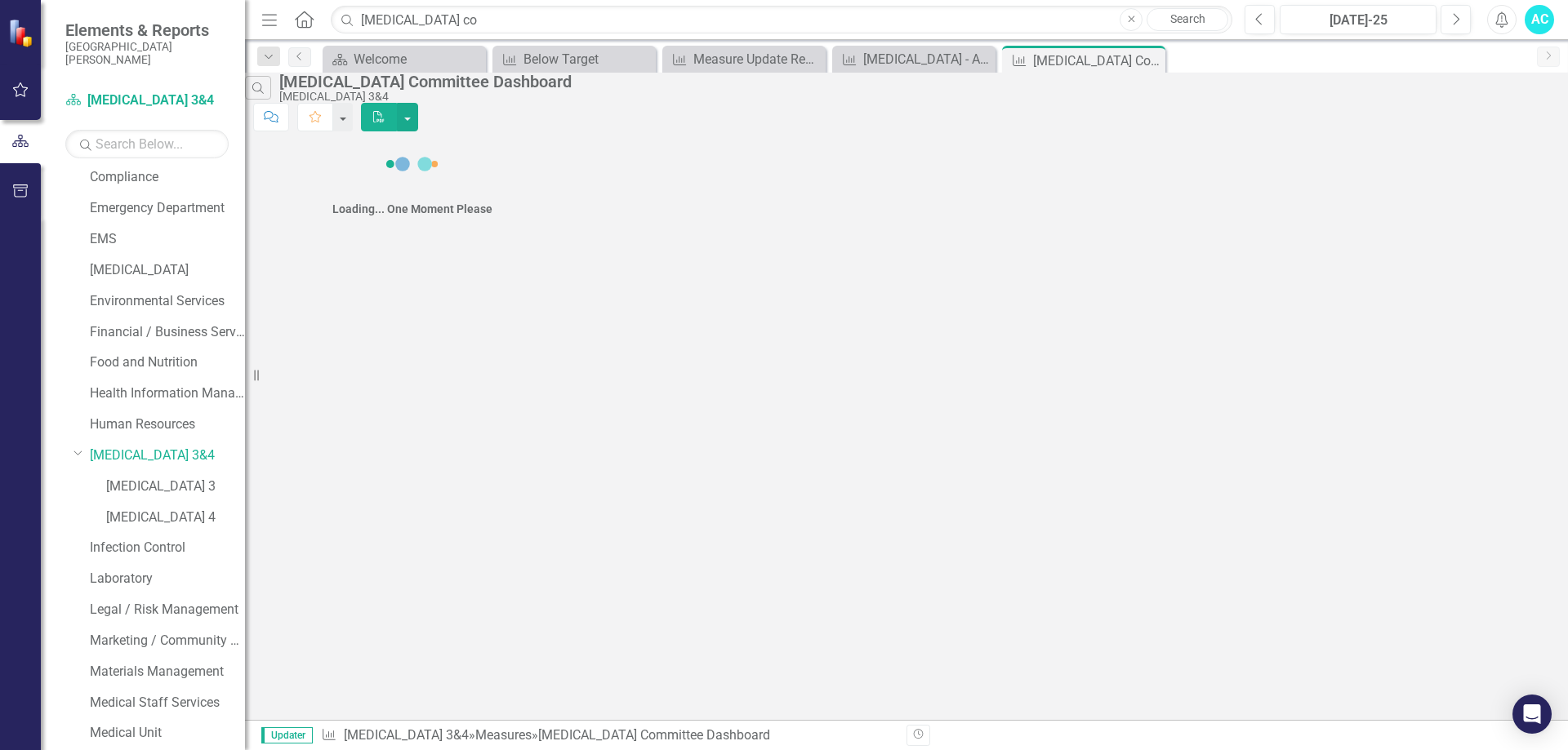
scroll to position [1357, 0]
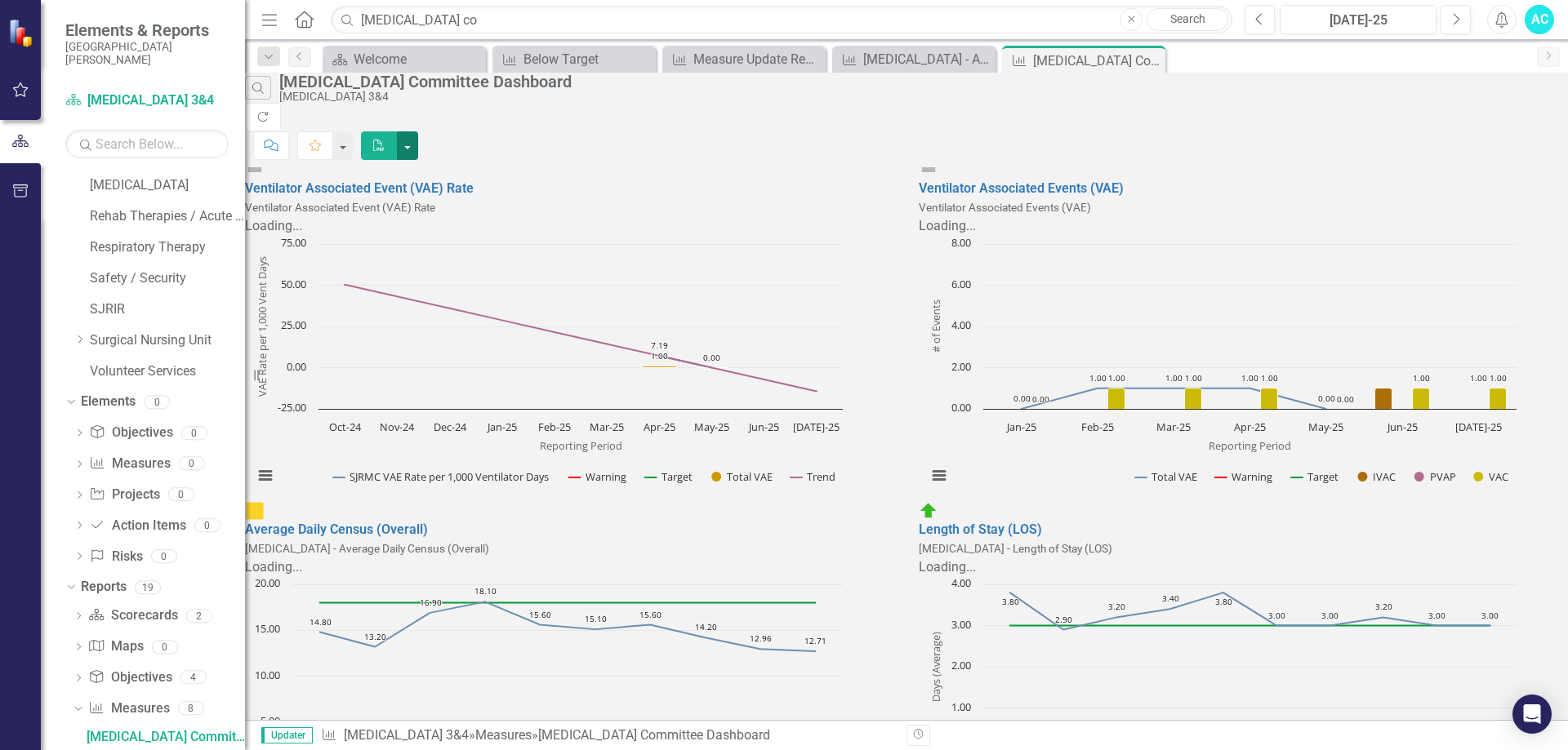
click at [418, 131] on button "button" at bounding box center [408, 145] width 21 height 28
click at [1492, 127] on link "PDF Export to PDF" at bounding box center [1466, 134] width 160 height 30
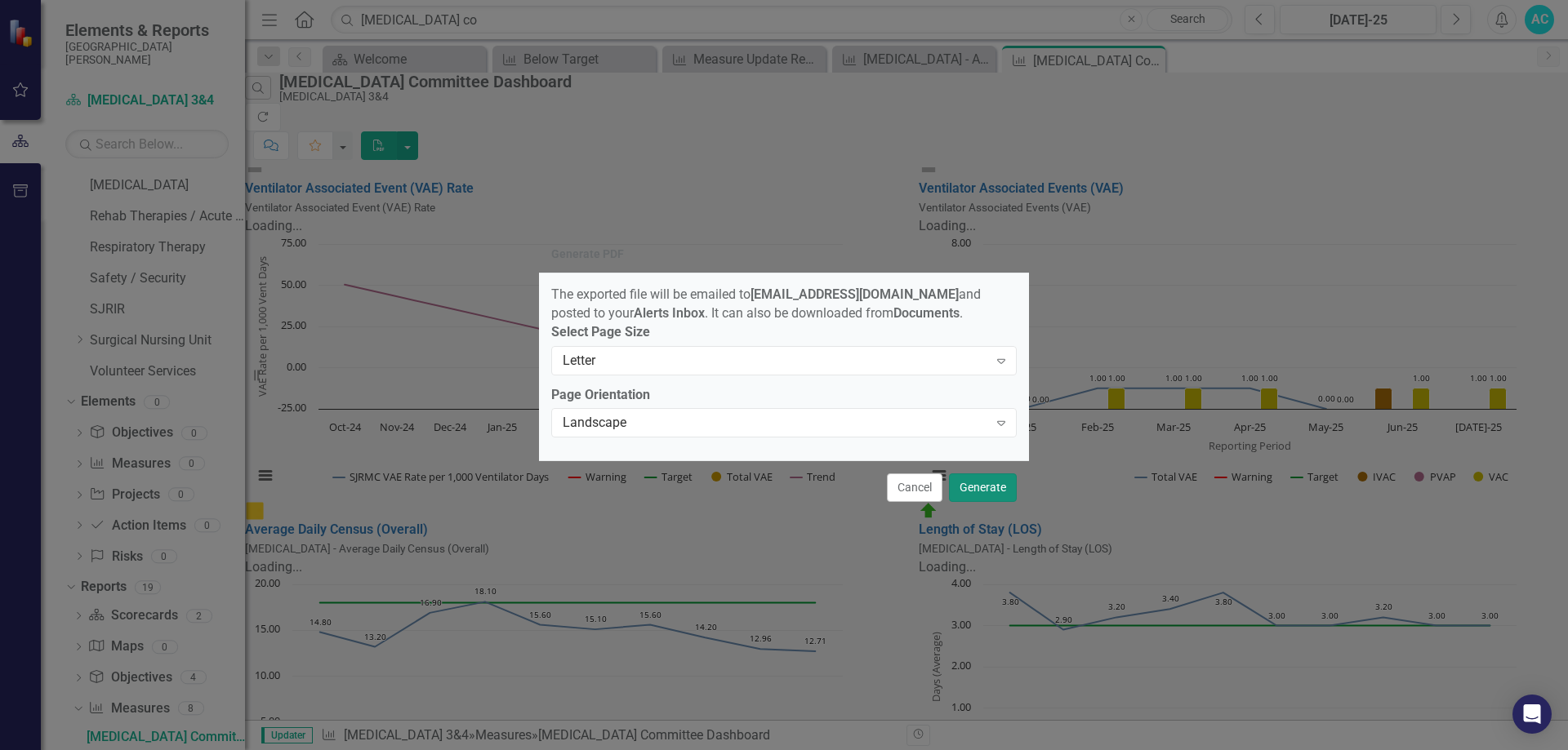
click at [992, 492] on button "Generate" at bounding box center [982, 488] width 68 height 28
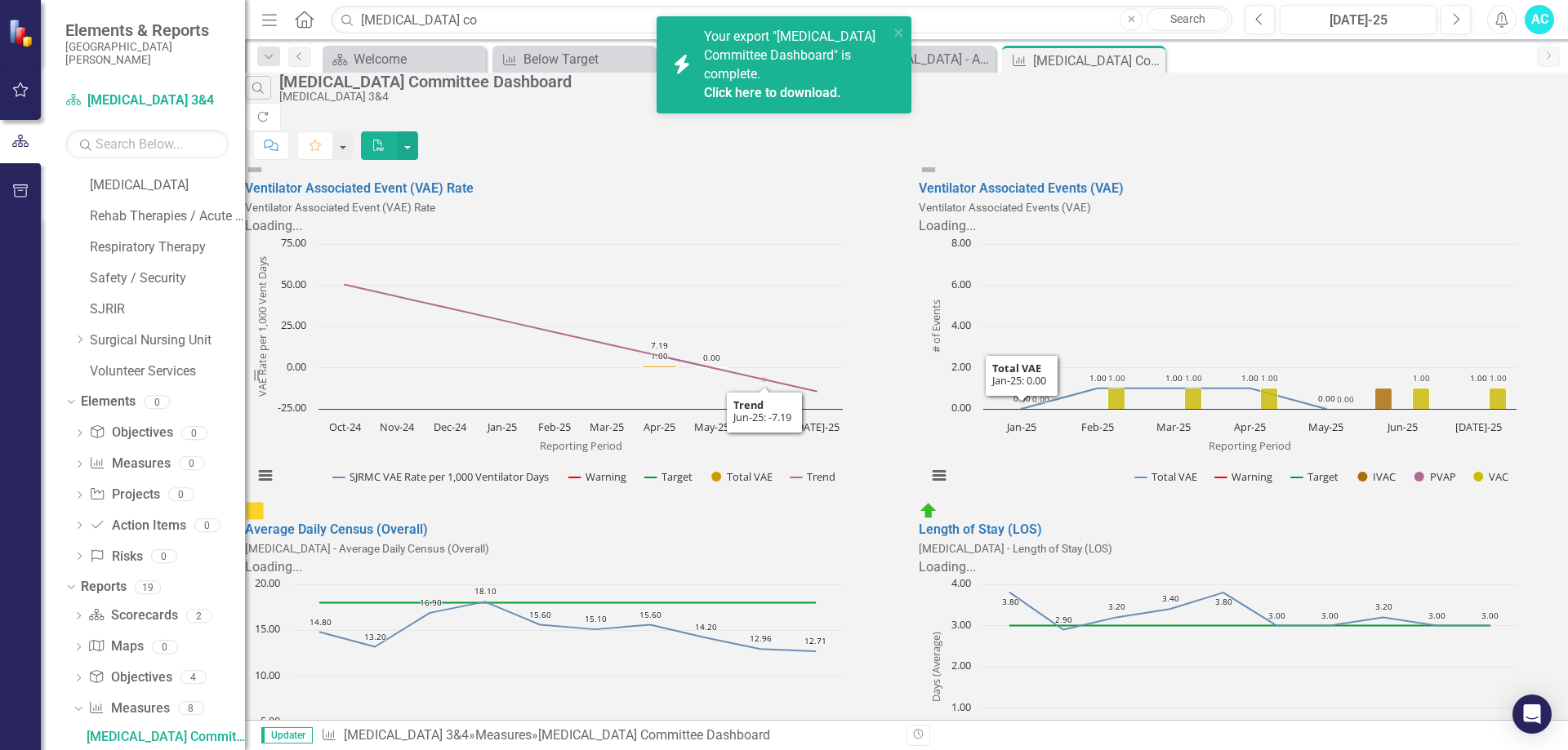
click at [759, 47] on span "Your export "[MEDICAL_DATA] Committee Dashboard" is complete. Click here to dow…" at bounding box center [795, 65] width 181 height 73
